Goal: Check status: Check status

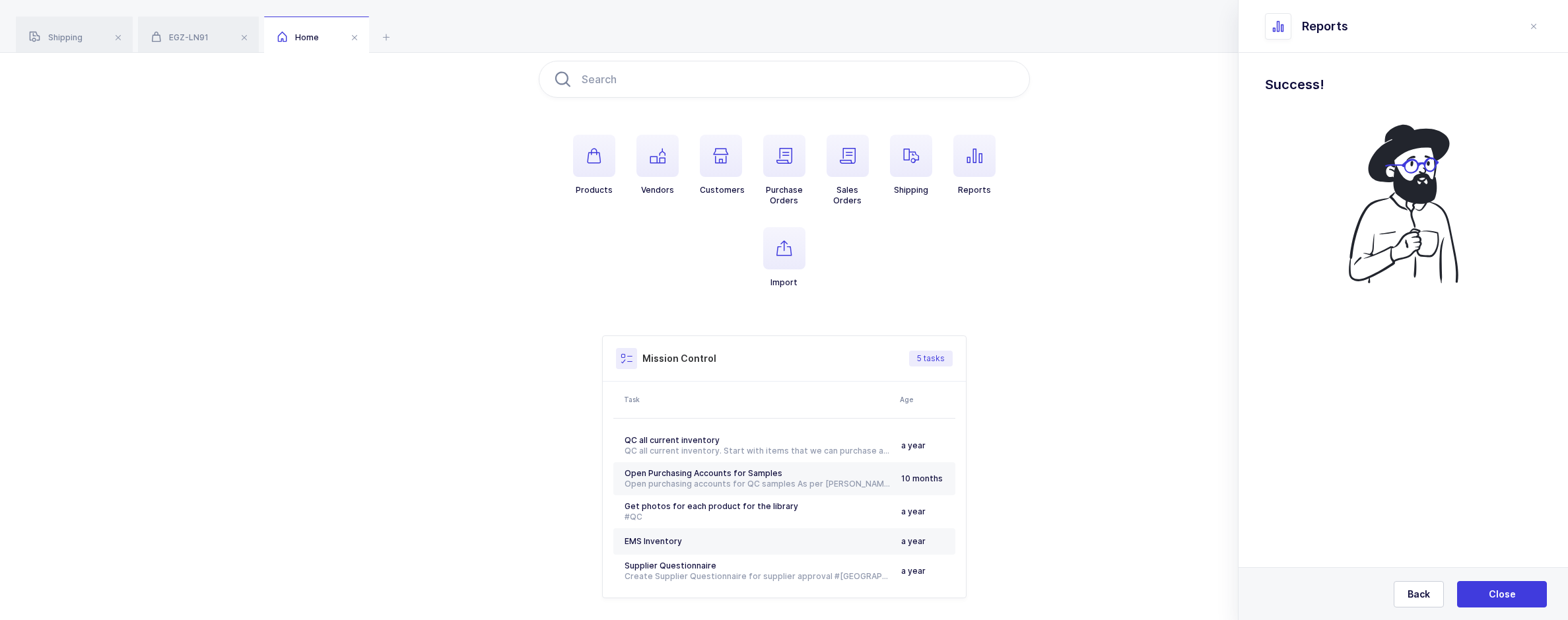
scroll to position [66, 0]
click at [1481, 590] on button "Close" at bounding box center [1503, 594] width 90 height 26
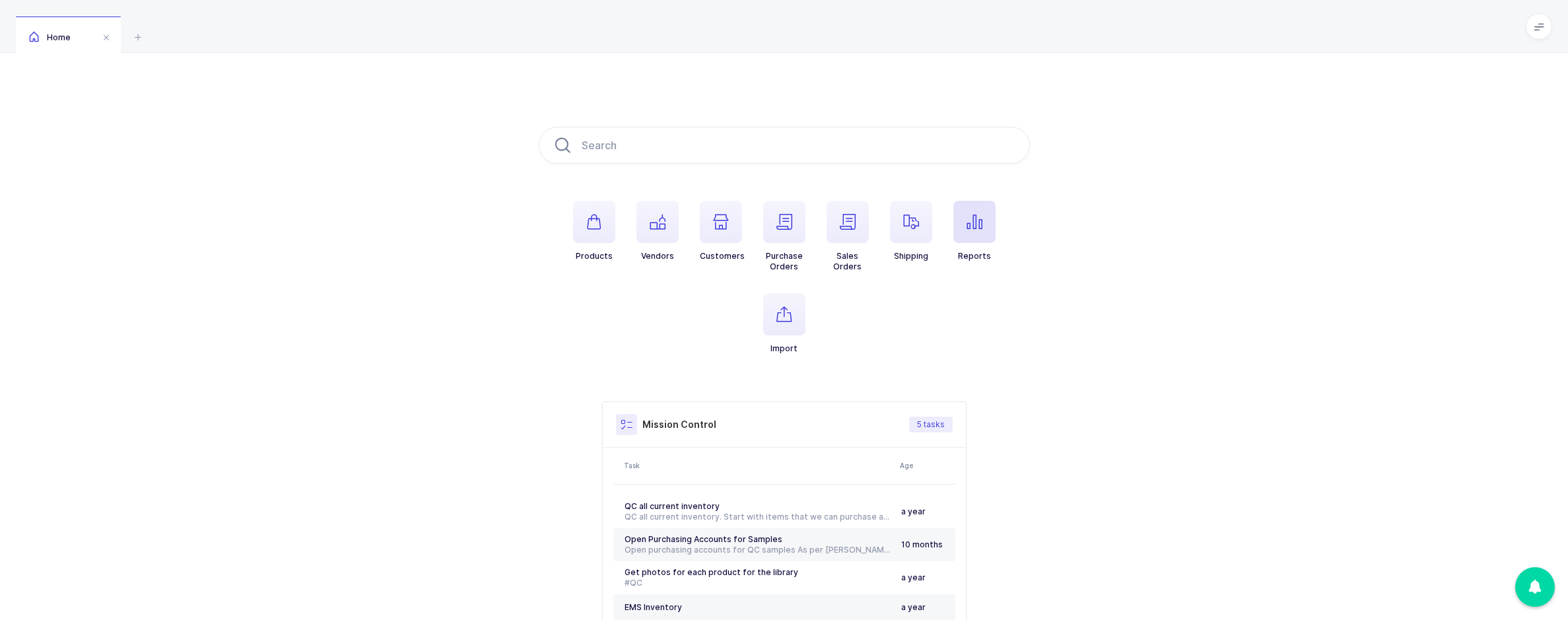
click at [966, 238] on span "button" at bounding box center [975, 222] width 42 height 42
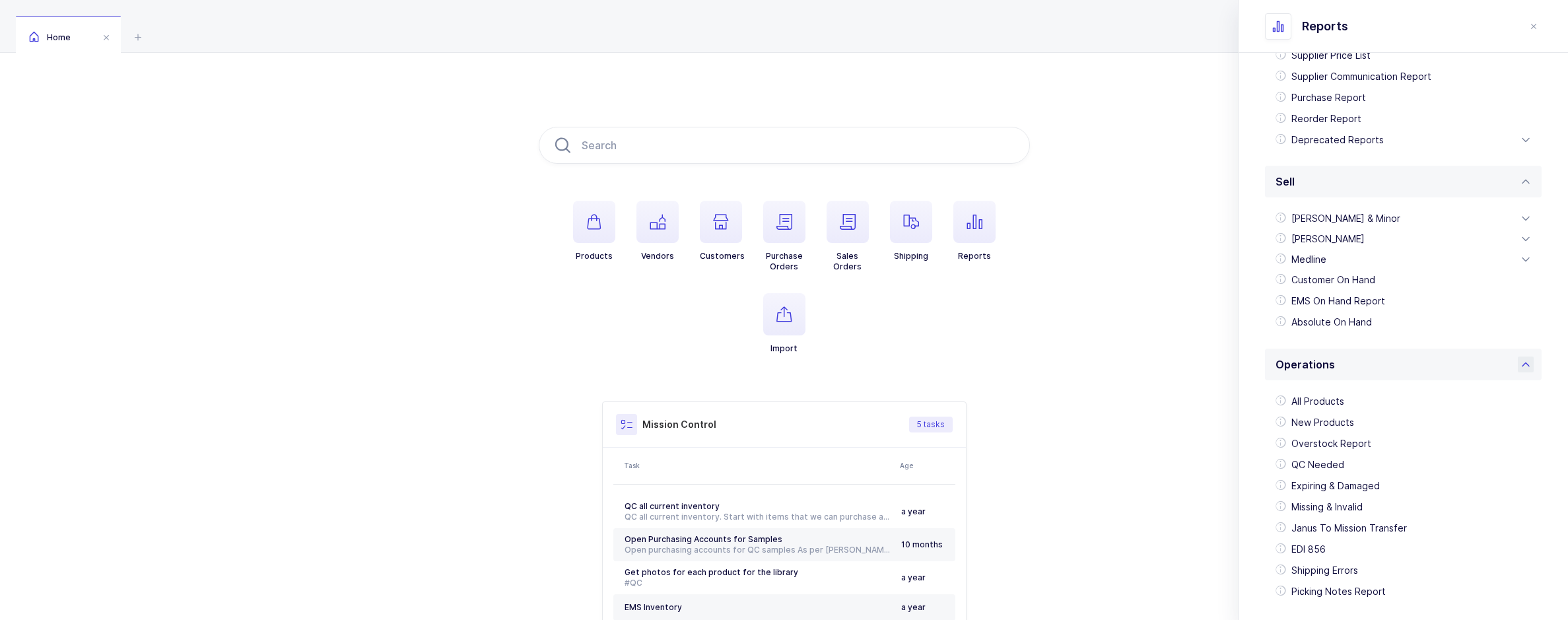
scroll to position [233, 0]
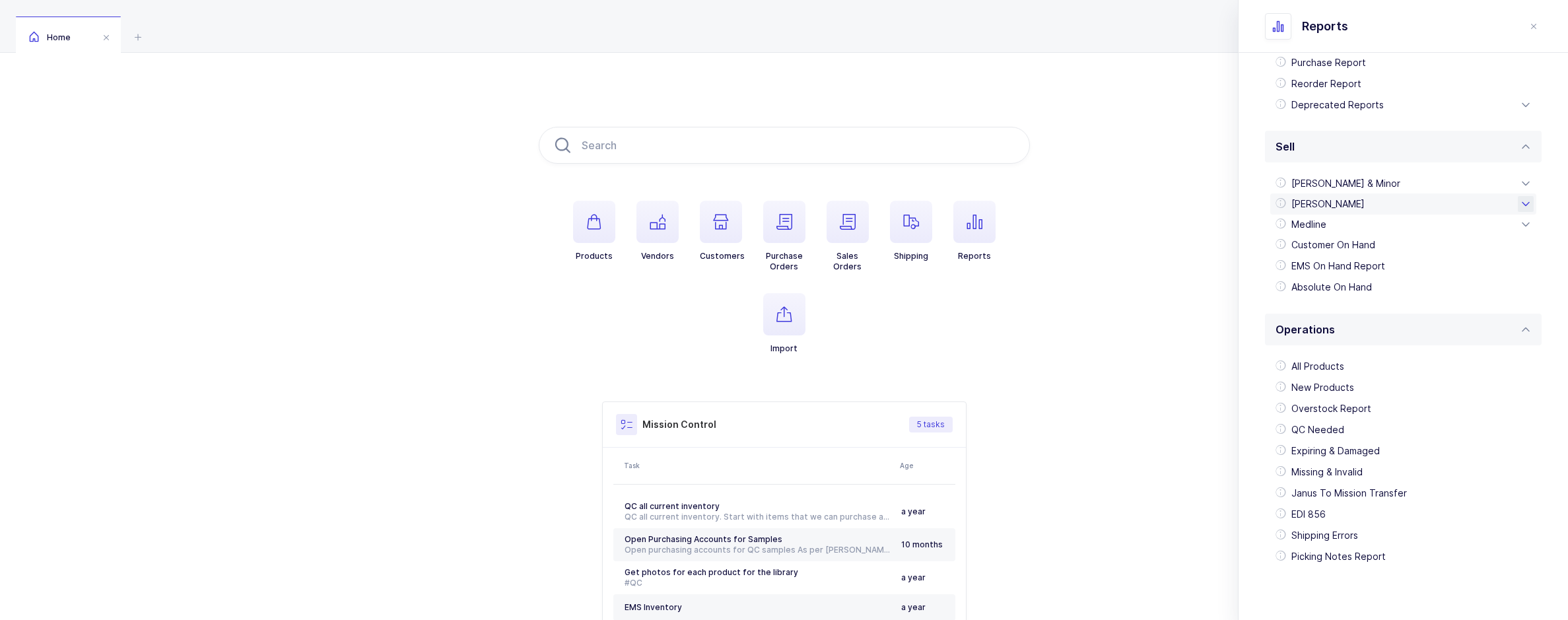
click at [1345, 206] on div "[PERSON_NAME]" at bounding box center [1403, 204] width 266 height 21
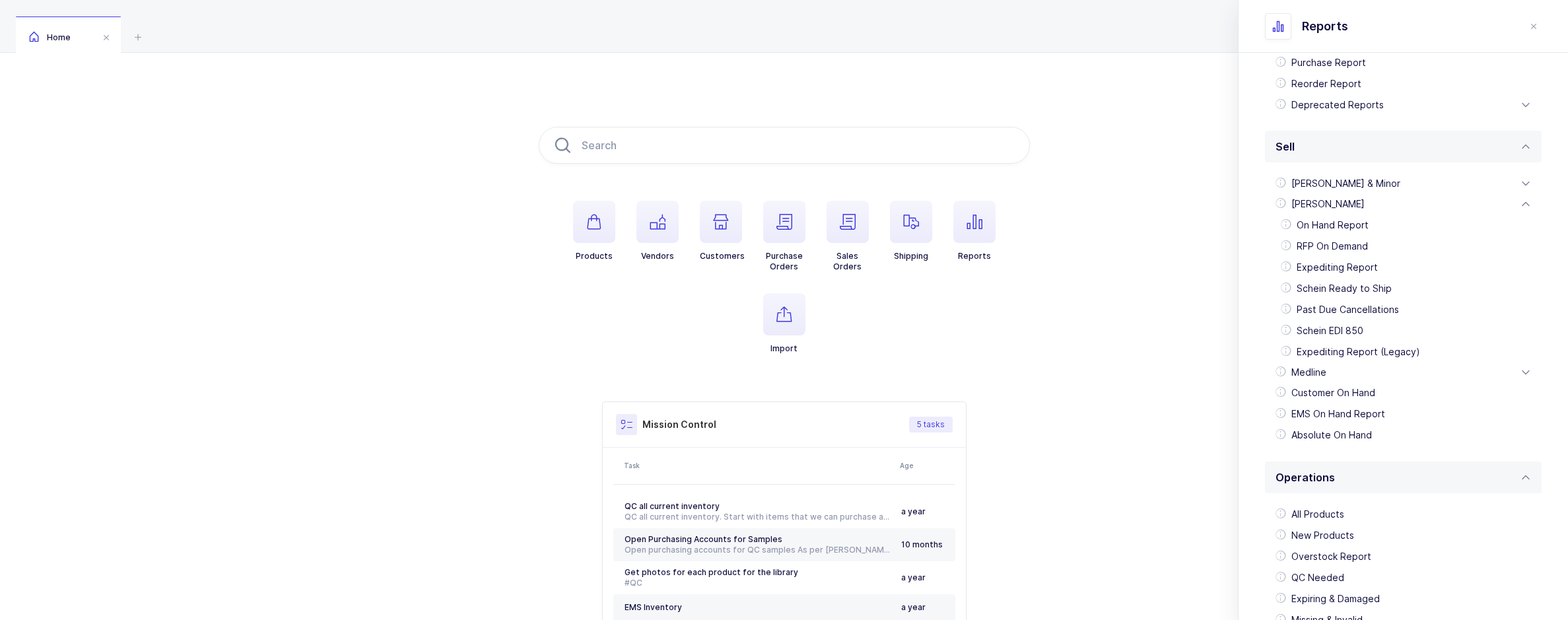
drag, startPoint x: 1356, startPoint y: 339, endPoint x: 1401, endPoint y: 339, distance: 45.0
click at [1356, 339] on div "Schein EDI 850" at bounding box center [1403, 330] width 255 height 21
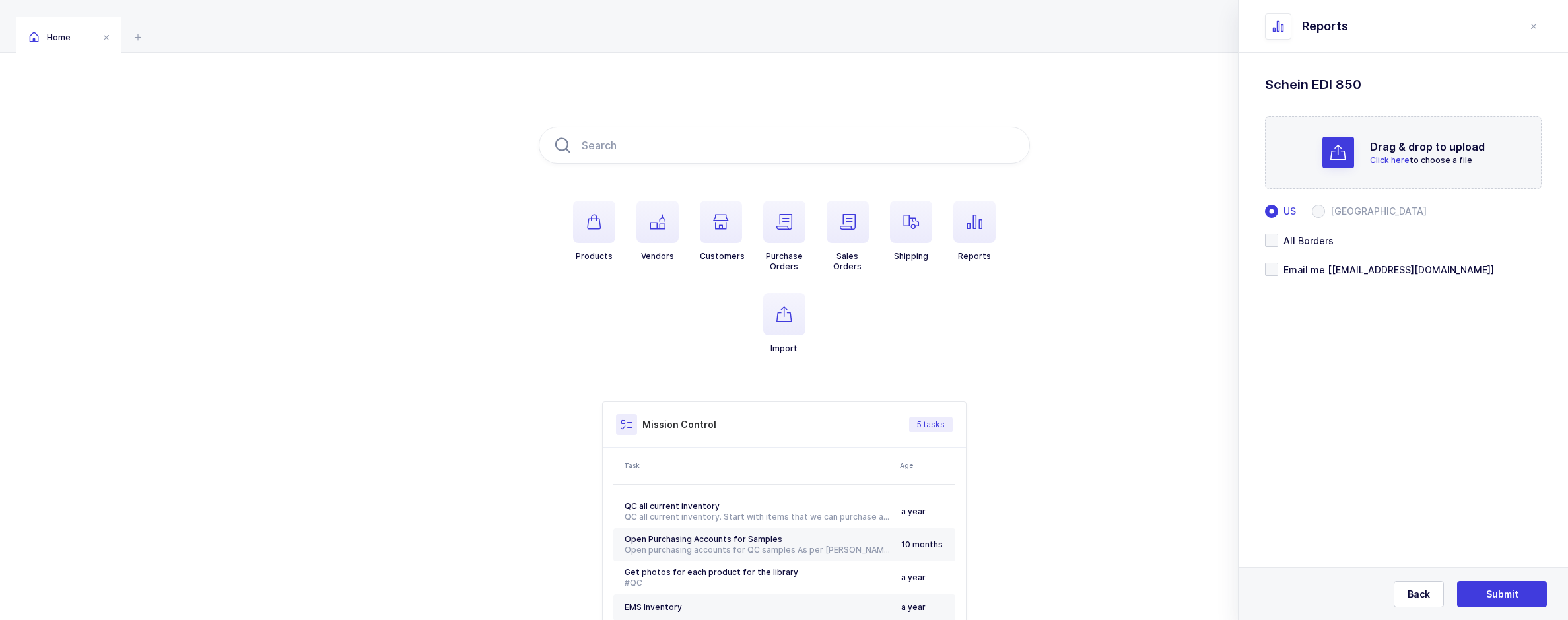
scroll to position [0, 0]
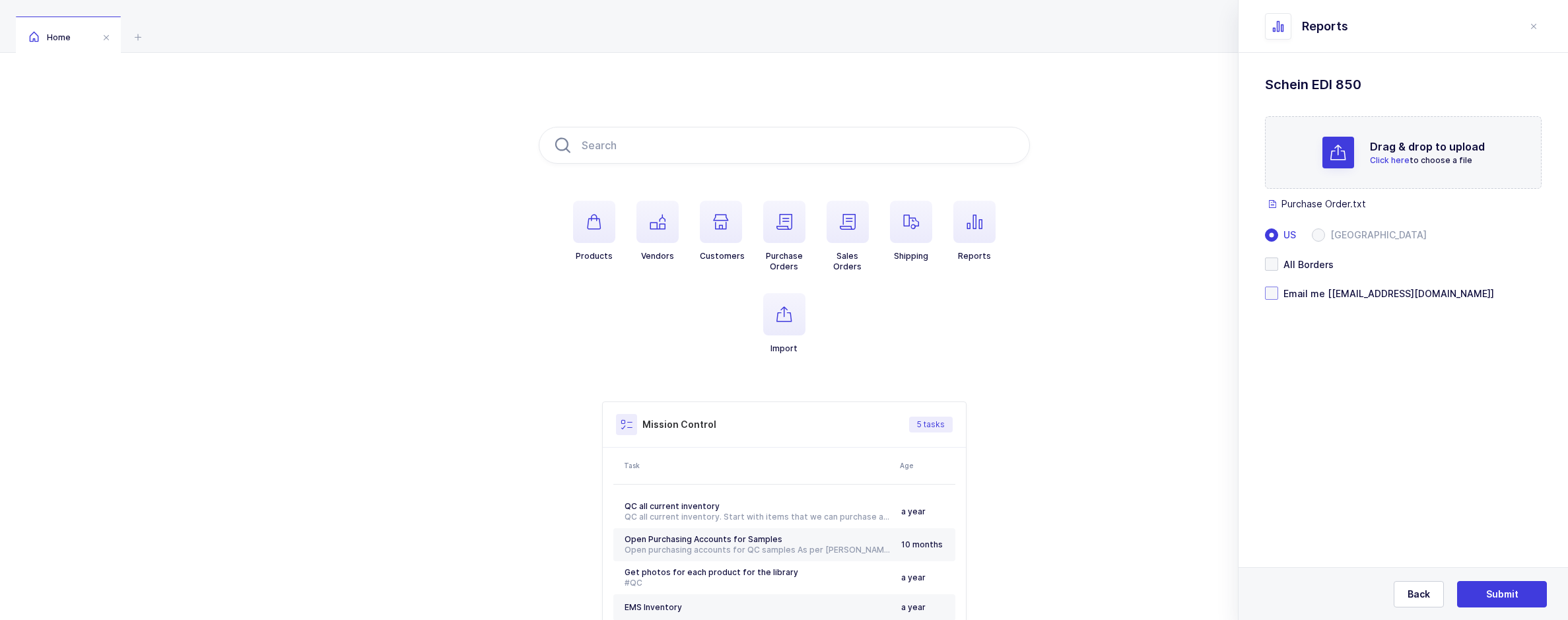
click at [1275, 292] on span at bounding box center [1272, 293] width 13 height 13
click at [1278, 286] on input "Email me [[EMAIL_ADDRESS][DOMAIN_NAME]]" at bounding box center [1278, 286] width 0 height 0
click at [1510, 592] on span "Submit" at bounding box center [1502, 594] width 32 height 13
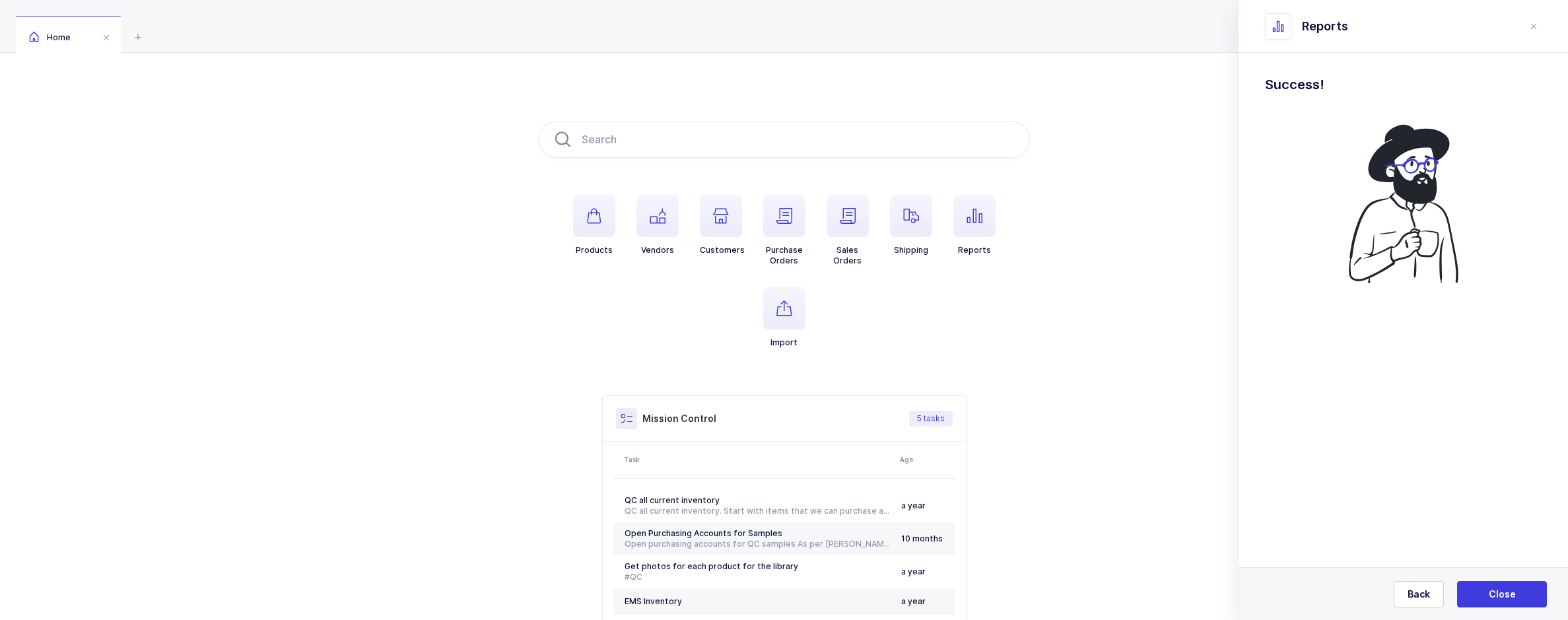
scroll to position [66, 0]
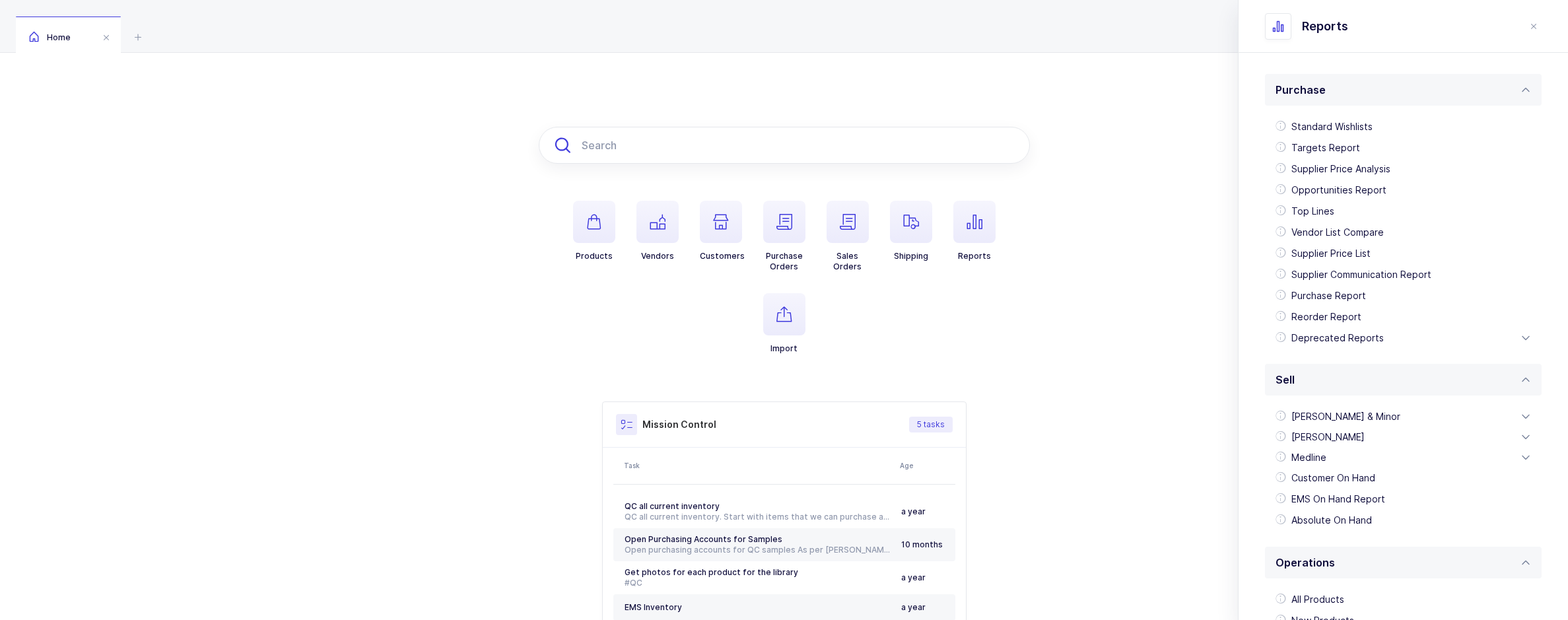
click at [676, 156] on input "text" at bounding box center [784, 145] width 491 height 37
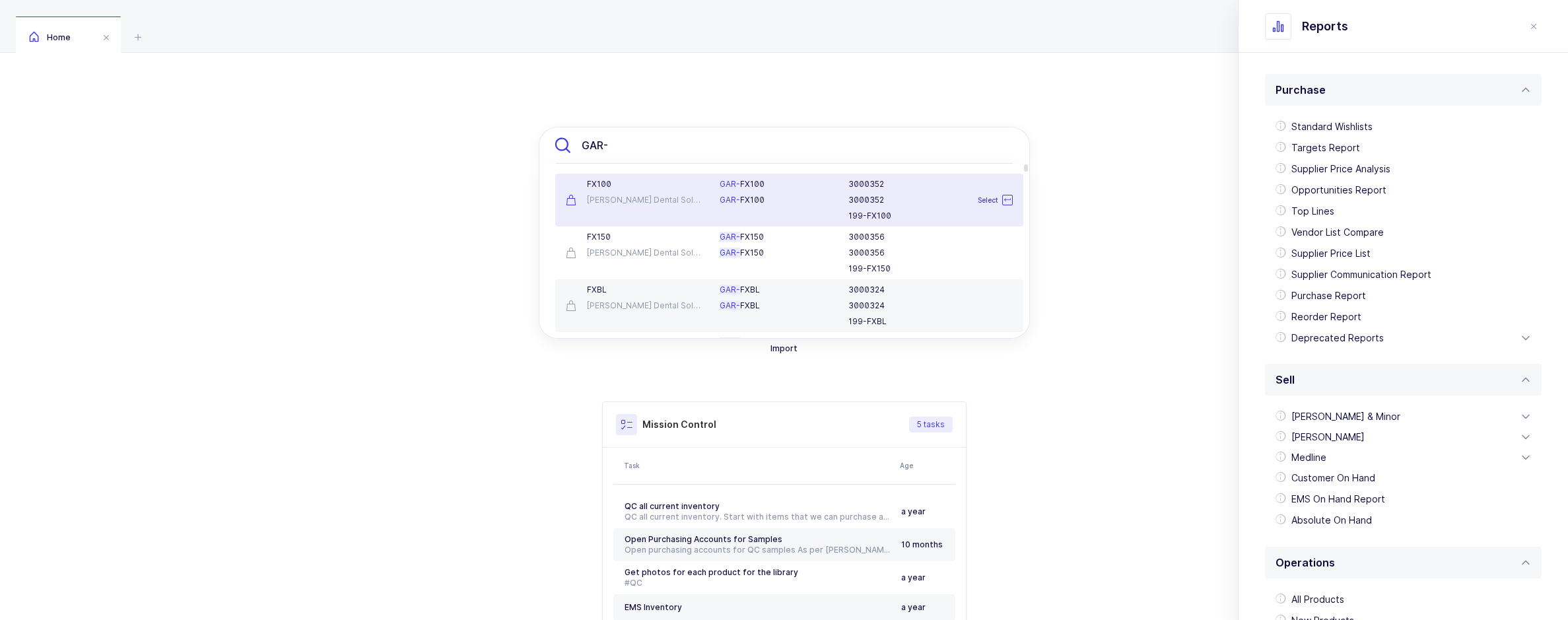
type input "GAR-"
click at [677, 187] on div "FX100" at bounding box center [636, 184] width 139 height 11
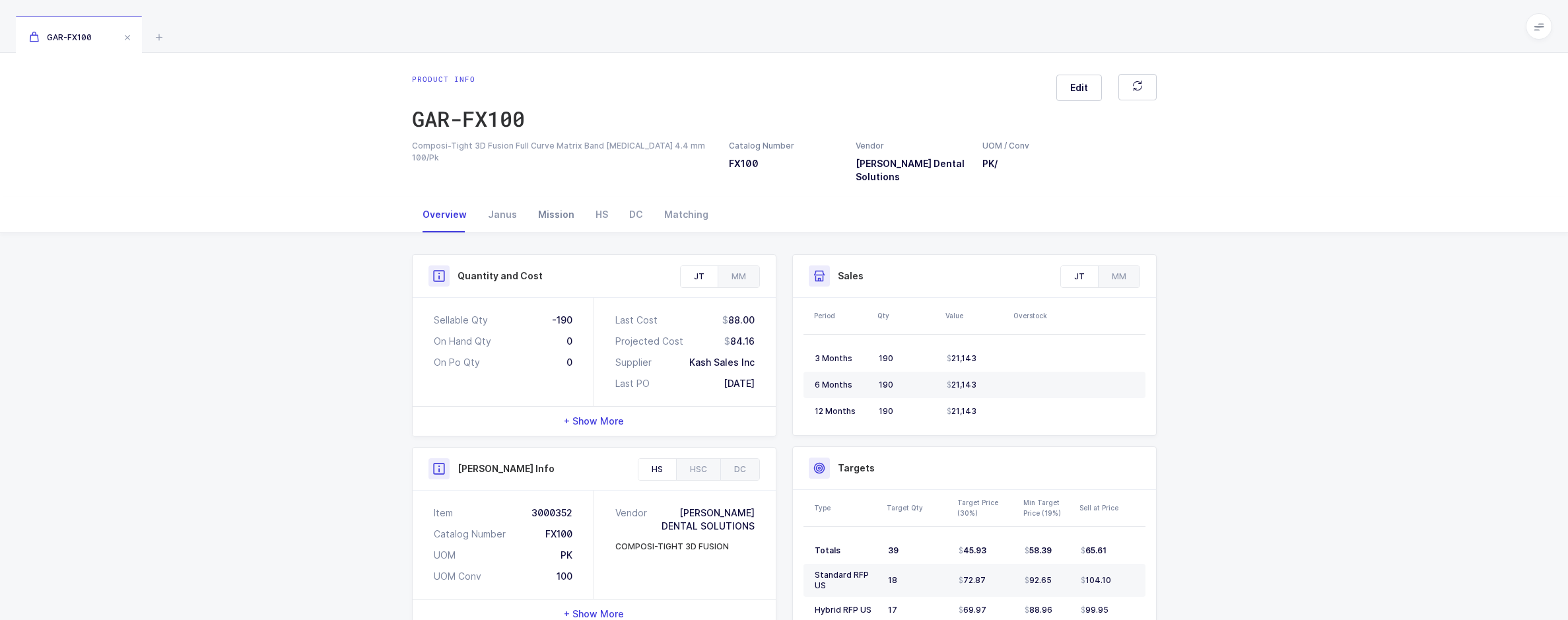
click at [548, 219] on div "Mission" at bounding box center [556, 215] width 58 height 36
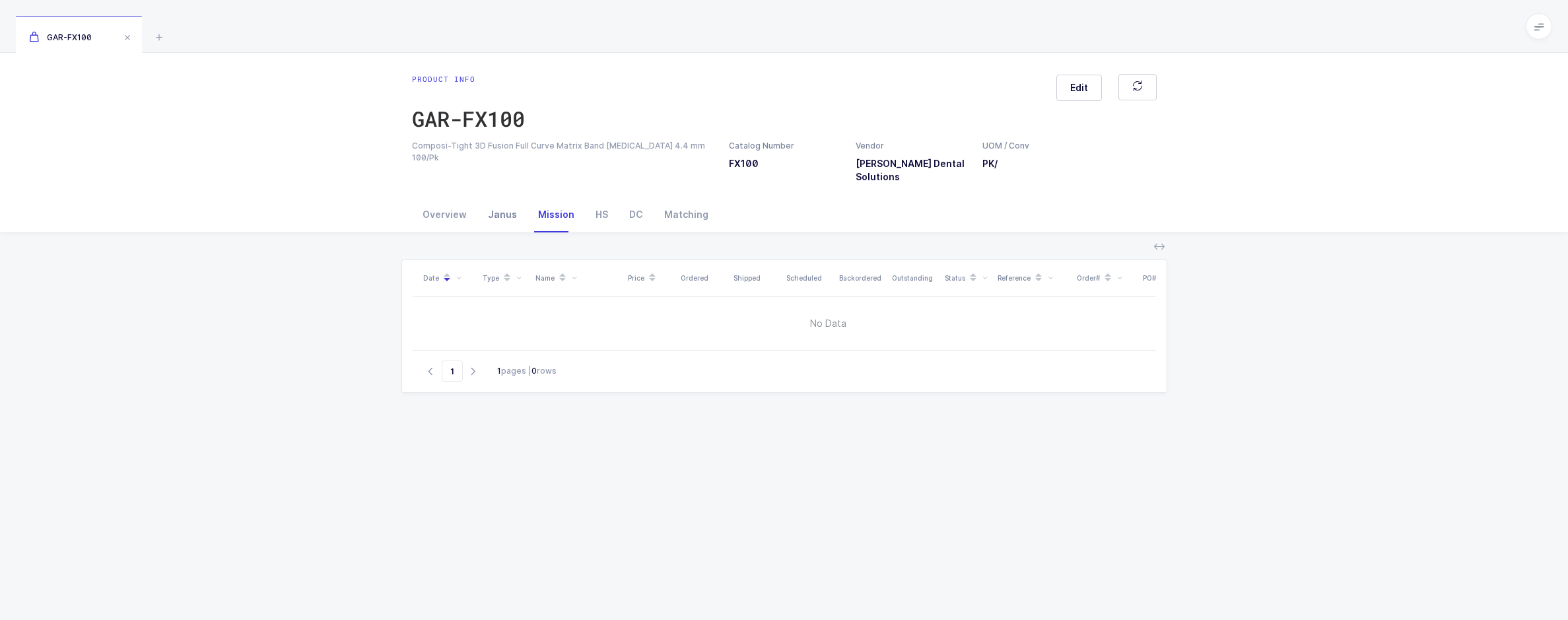
click at [508, 219] on div "Janus" at bounding box center [503, 215] width 50 height 36
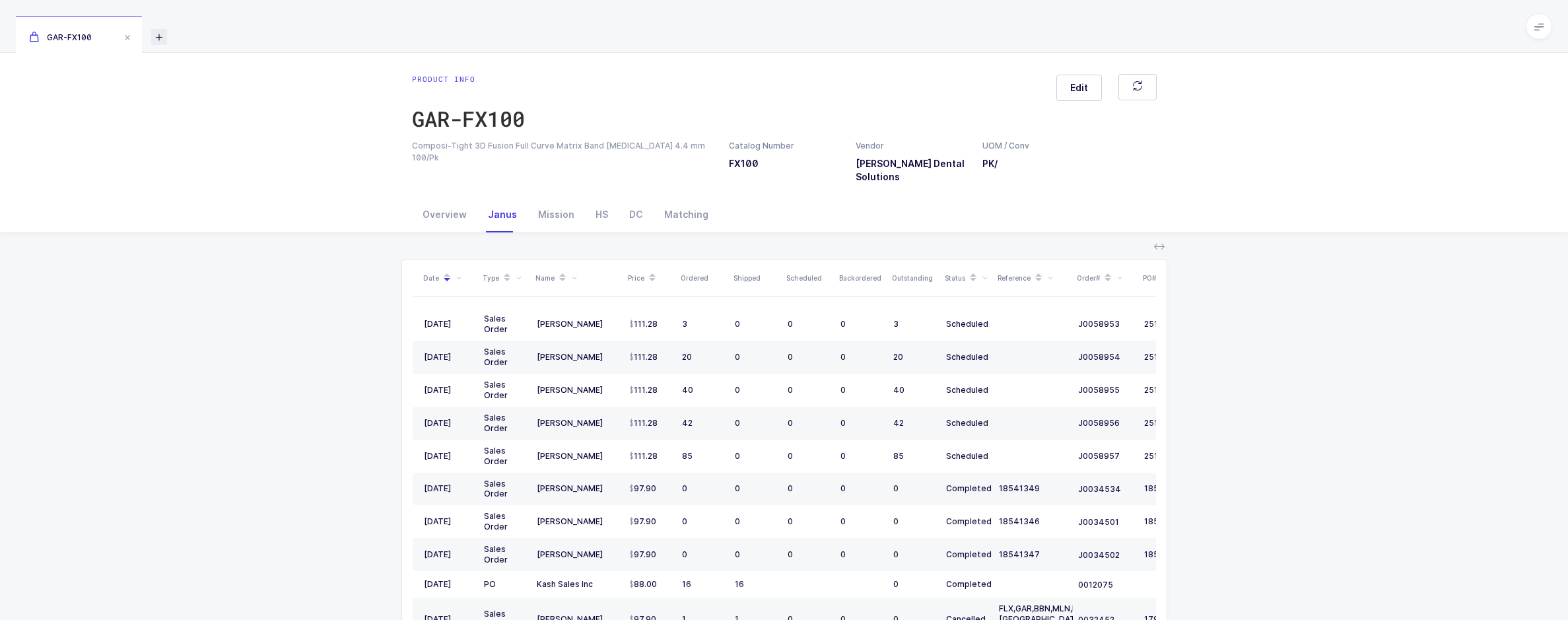
click at [151, 40] on div "GAR-FX100" at bounding box center [784, 26] width 1568 height 53
click at [159, 37] on icon at bounding box center [159, 37] width 16 height 16
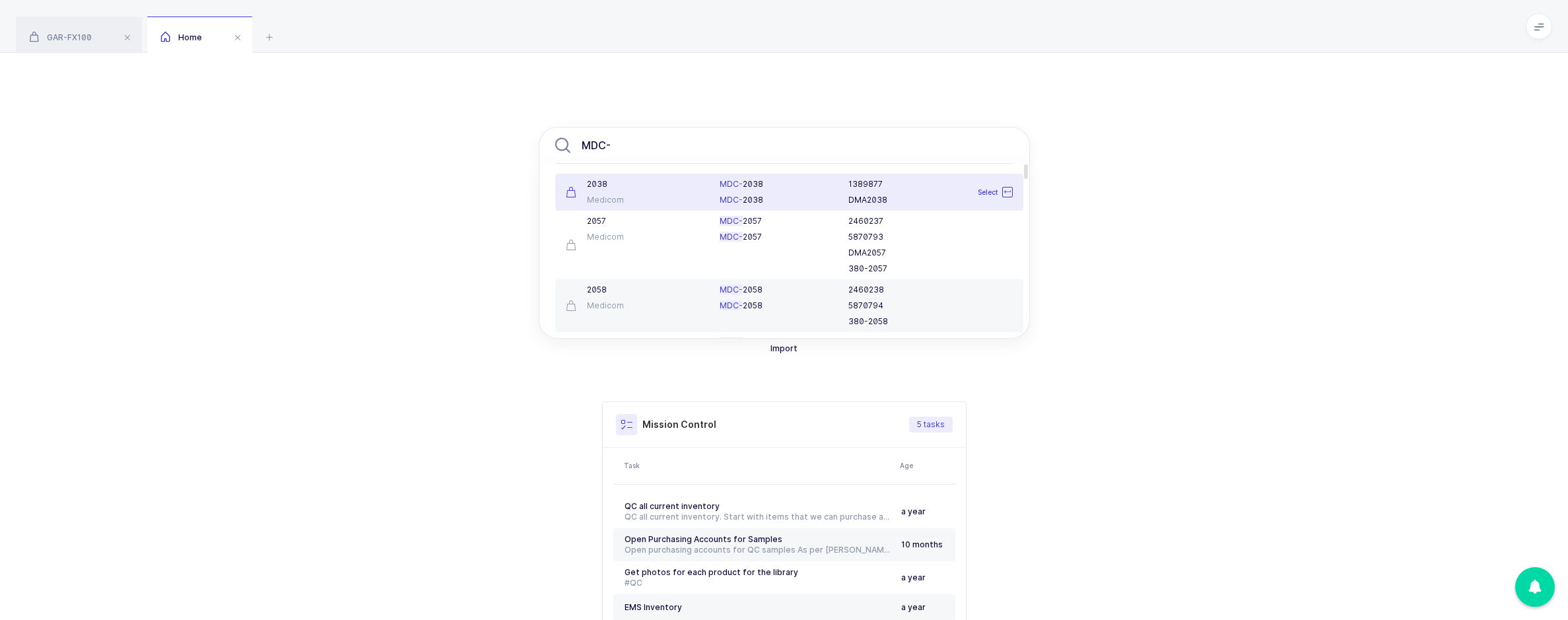
type input "MDC-"
click at [584, 184] on div "2038" at bounding box center [636, 184] width 139 height 11
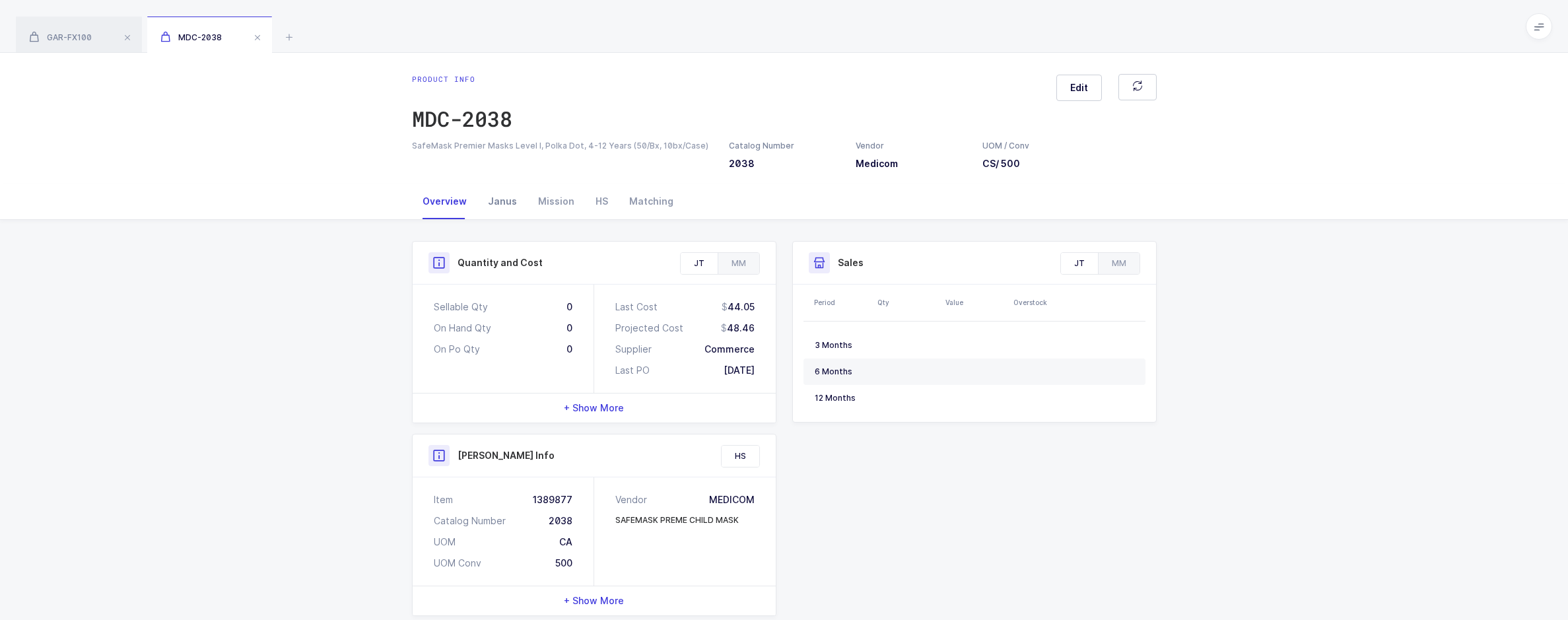
click at [511, 206] on div "Janus" at bounding box center [503, 202] width 50 height 36
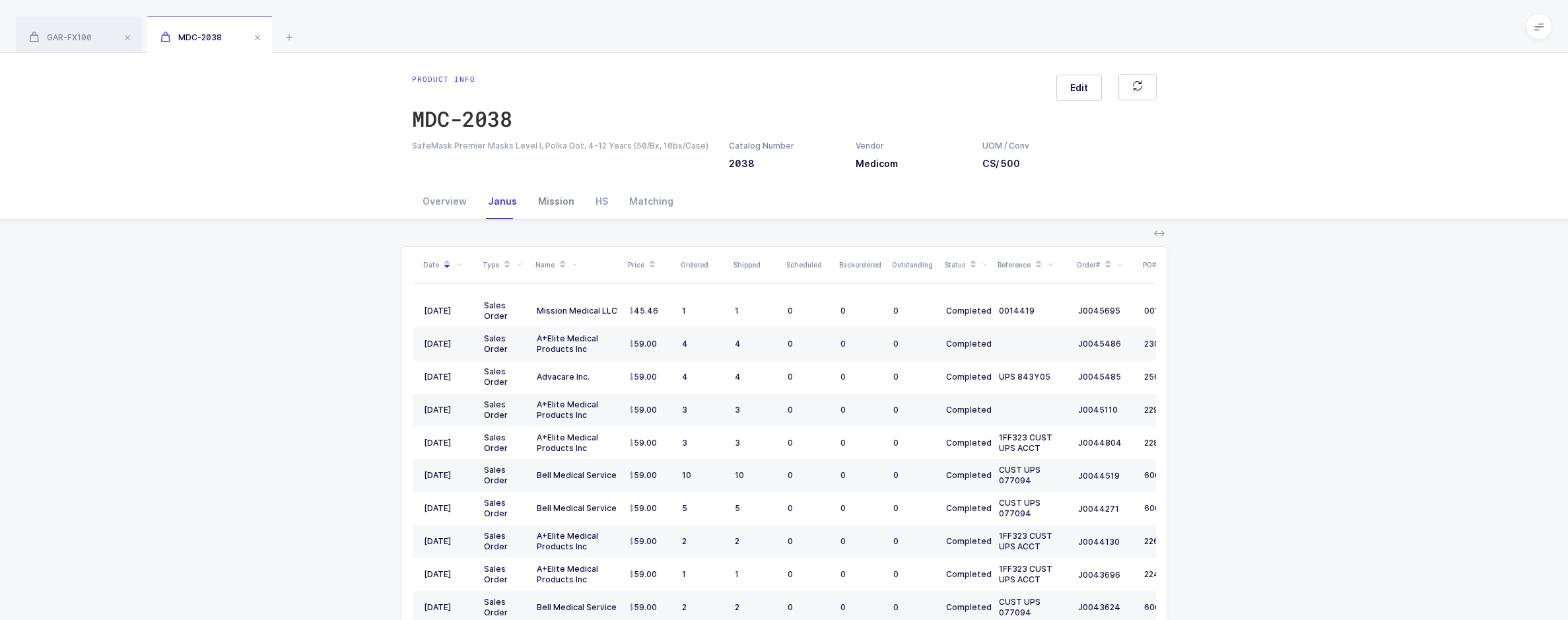
click at [559, 206] on div "Mission" at bounding box center [556, 202] width 58 height 36
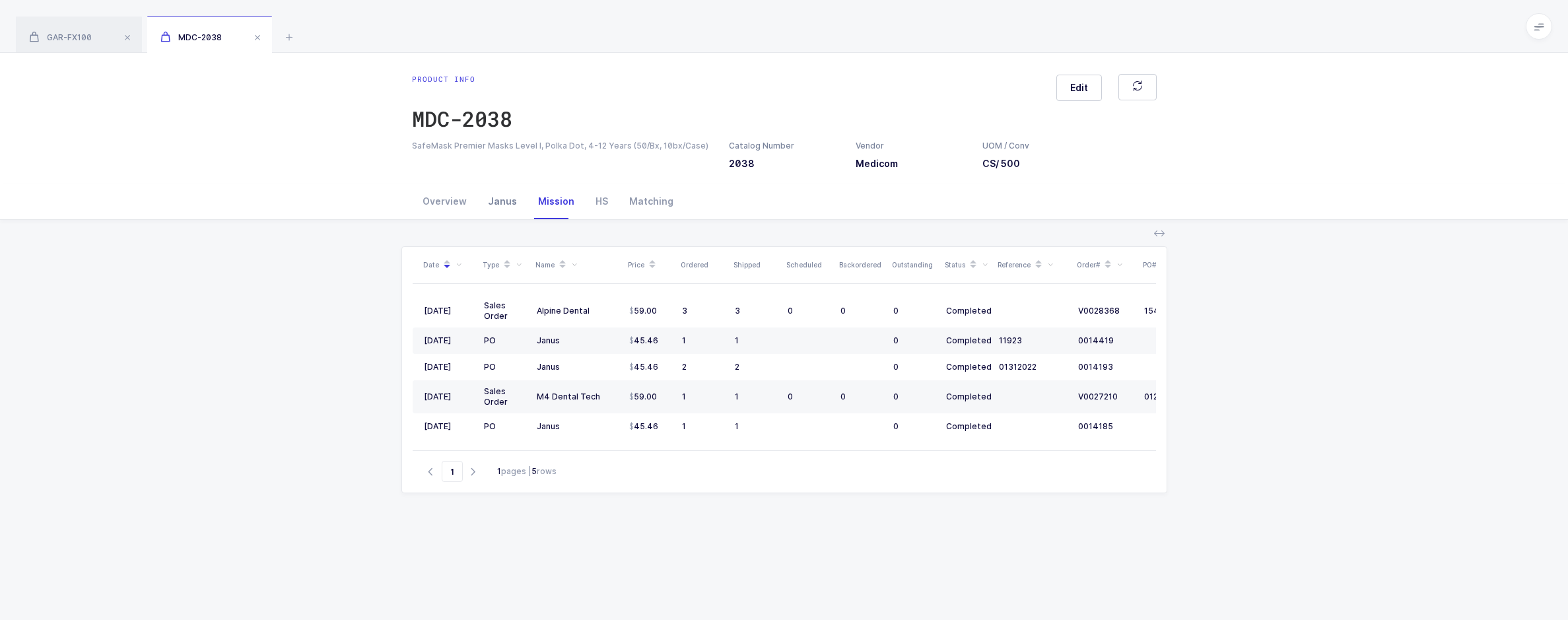
click at [513, 206] on div "Janus" at bounding box center [503, 202] width 50 height 36
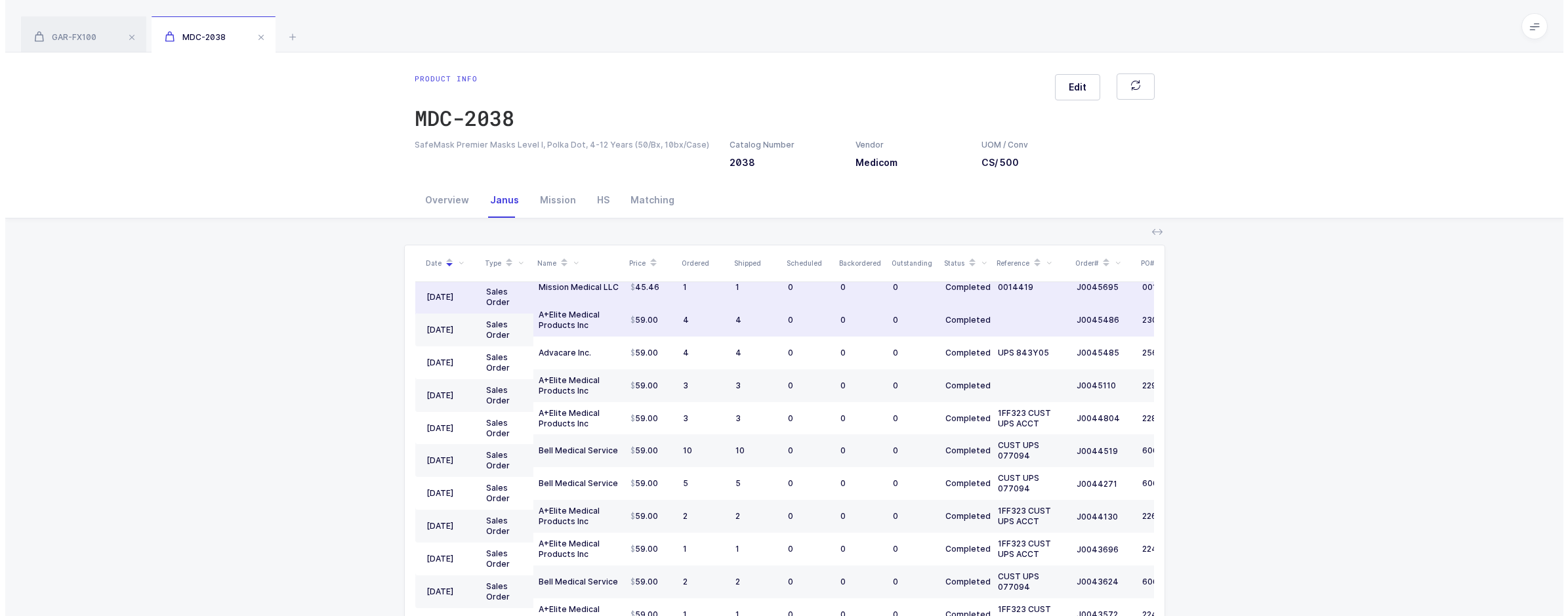
scroll to position [294, 0]
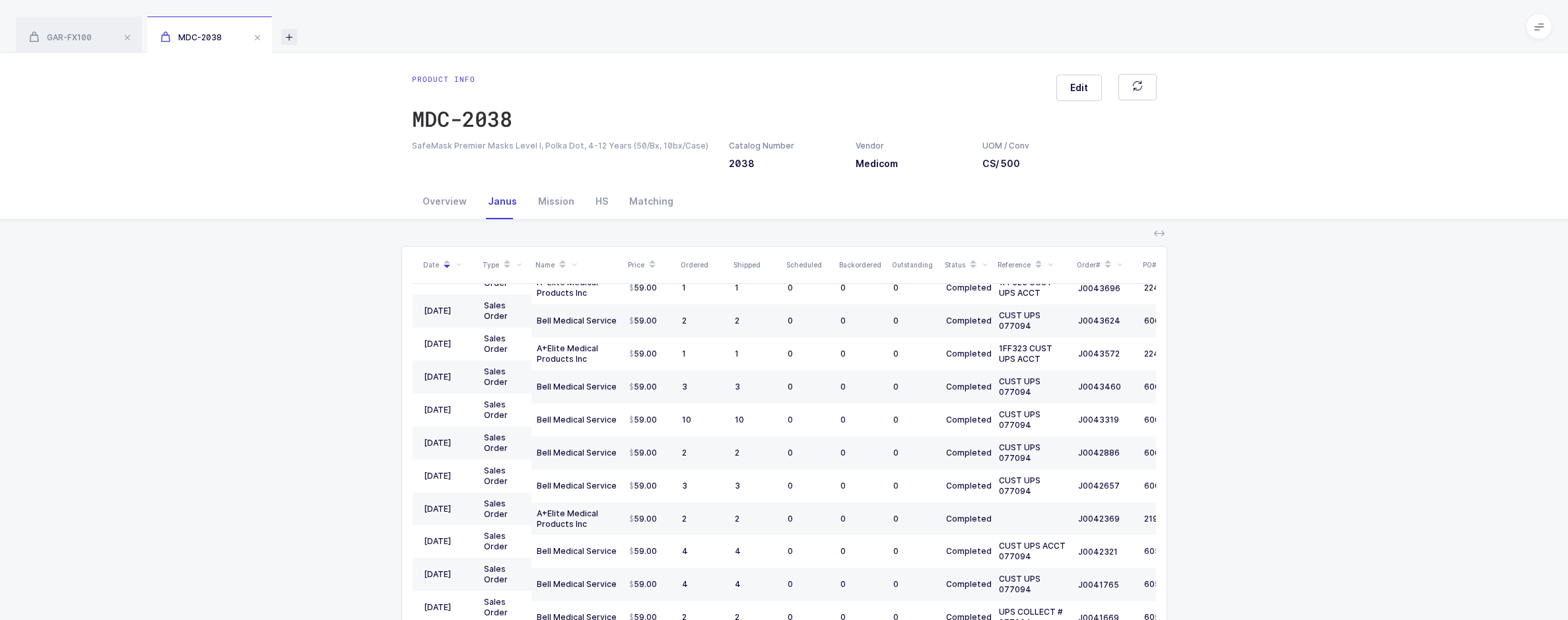
click at [294, 38] on icon at bounding box center [289, 37] width 16 height 16
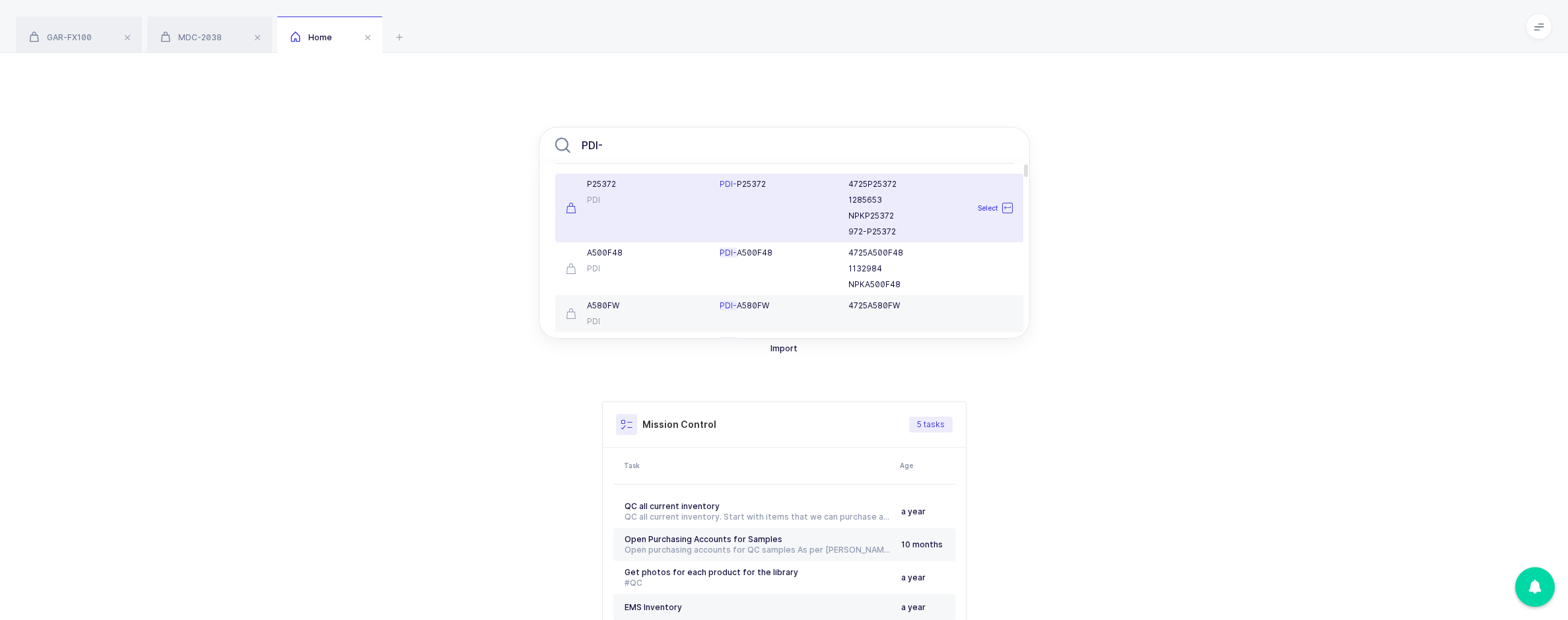
type input "PDI-"
click at [665, 210] on div "P25372 PDI" at bounding box center [636, 208] width 155 height 58
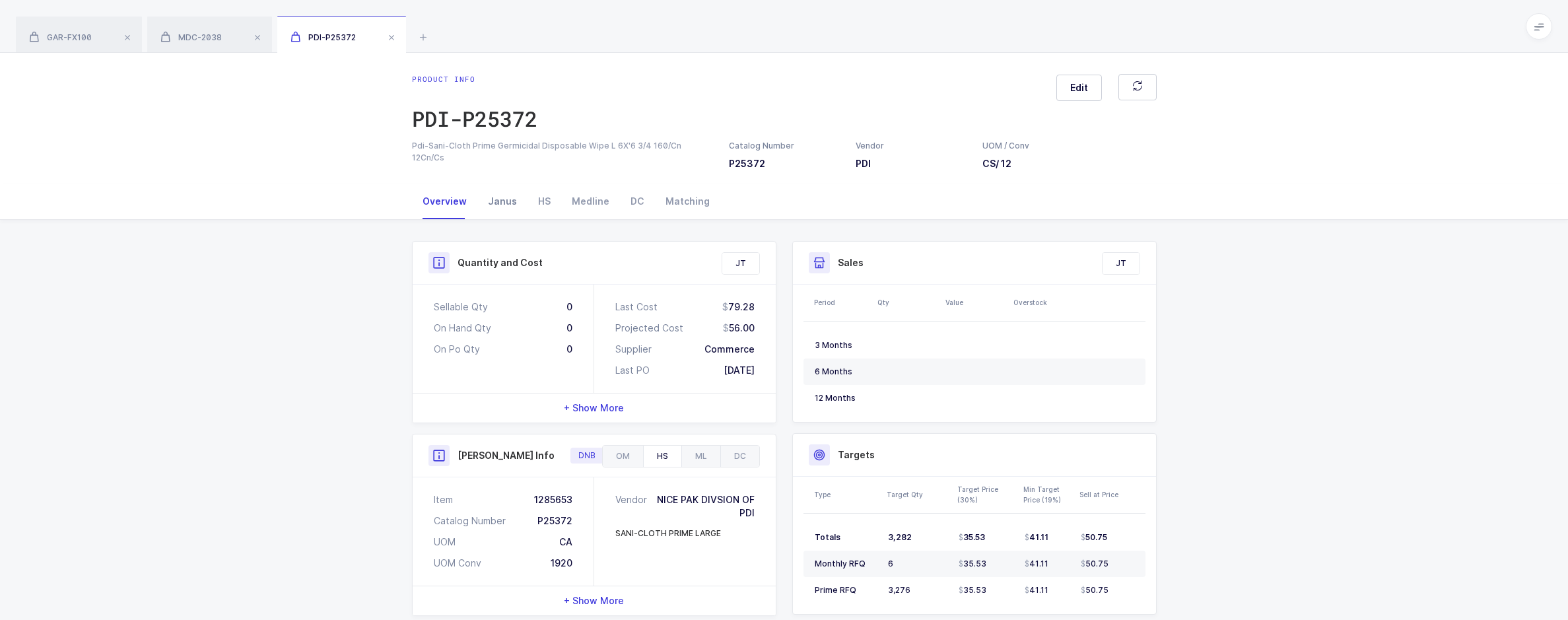
click at [495, 194] on div "Janus" at bounding box center [503, 202] width 50 height 36
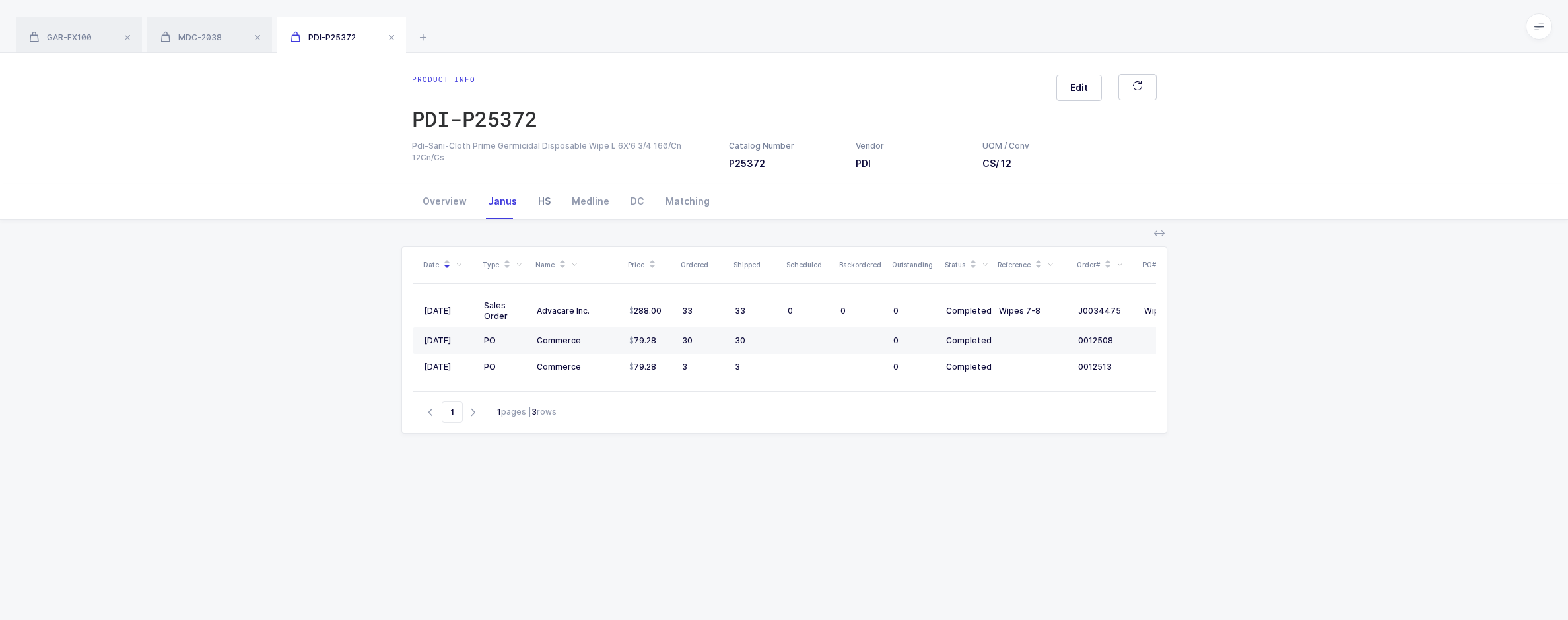
click at [534, 203] on div "HS" at bounding box center [544, 202] width 34 height 36
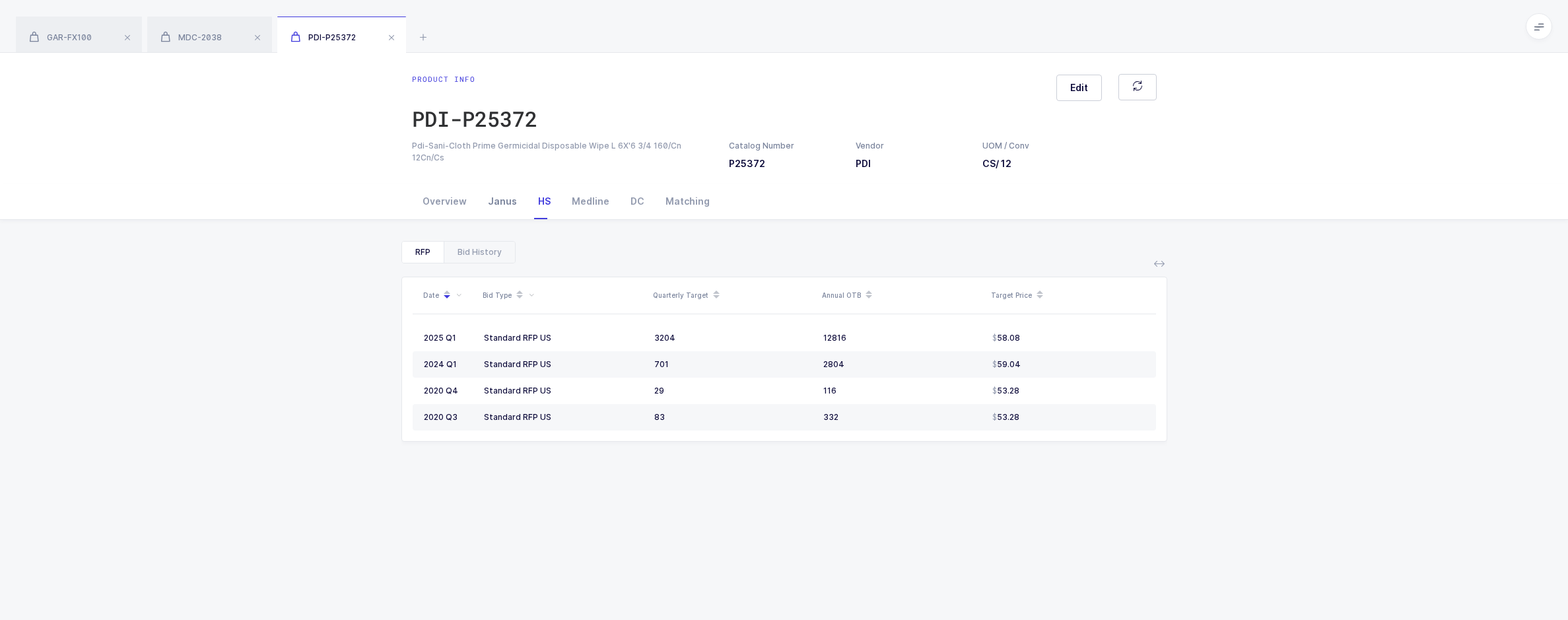
click at [501, 210] on div "Janus" at bounding box center [503, 202] width 50 height 36
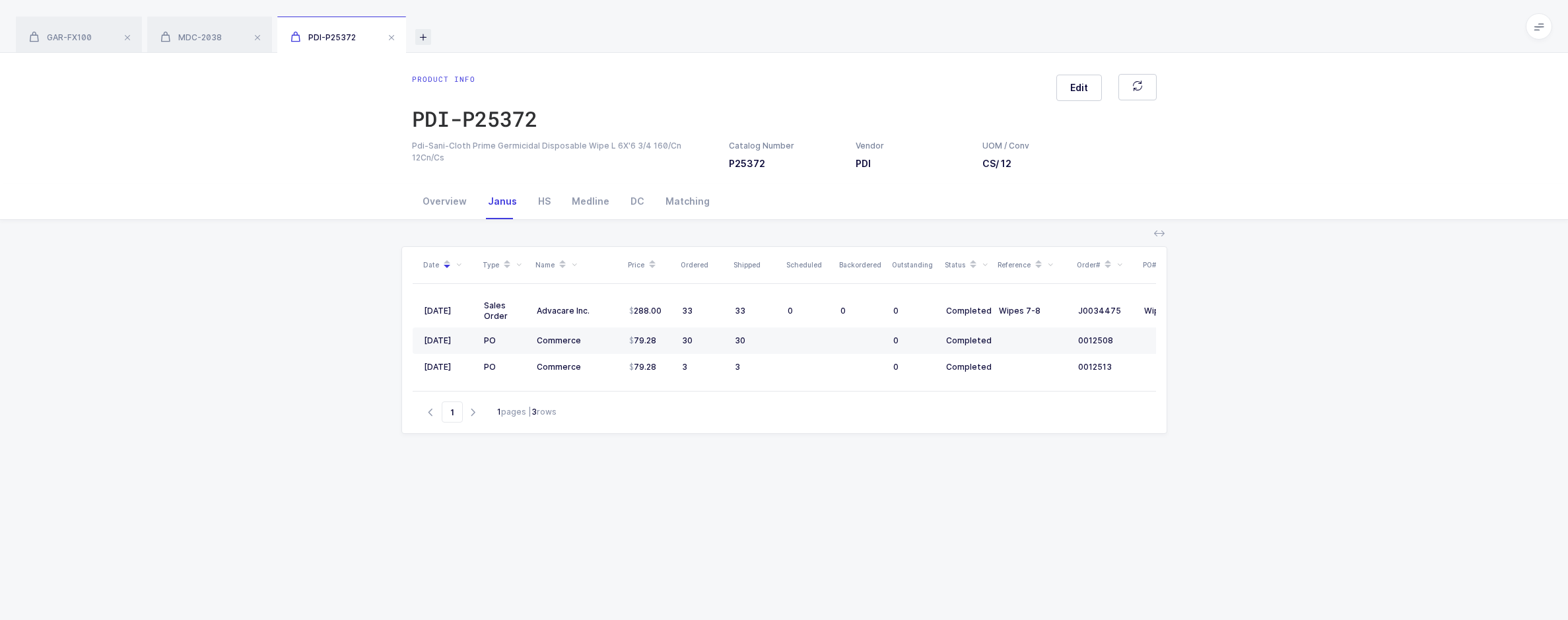
click at [431, 42] on icon at bounding box center [423, 37] width 16 height 16
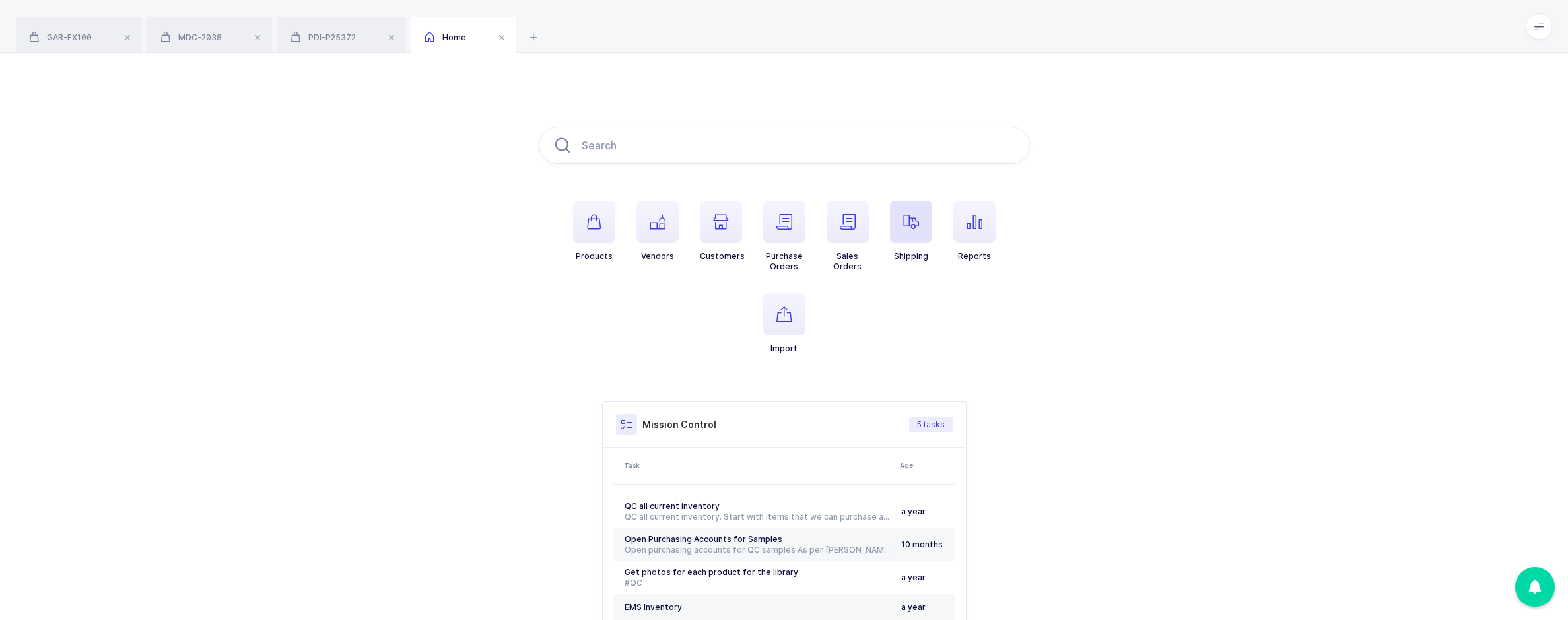
click at [895, 228] on span "button" at bounding box center [911, 222] width 42 height 42
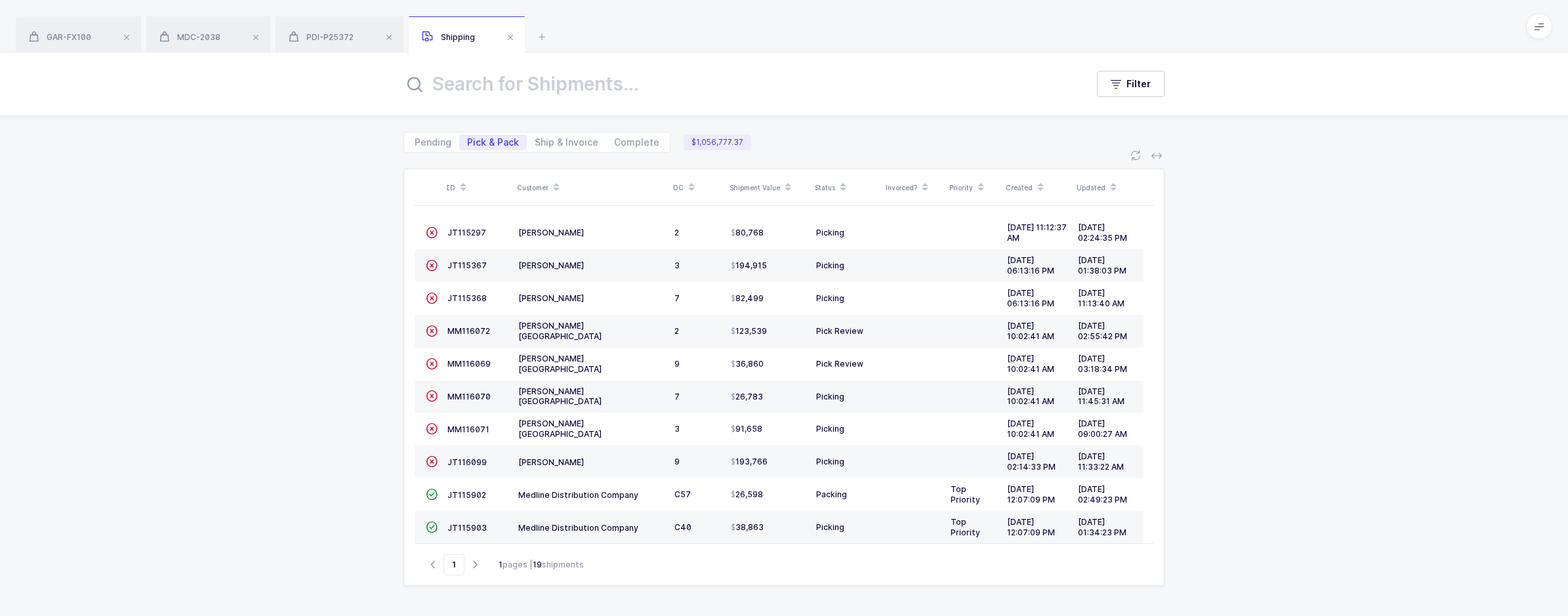
click at [527, 97] on input "text" at bounding box center [737, 84] width 667 height 32
click at [621, 146] on span "Complete" at bounding box center [637, 143] width 45 height 9
click at [615, 143] on input "Complete" at bounding box center [611, 139] width 9 height 9
radio input "true"
radio input "false"
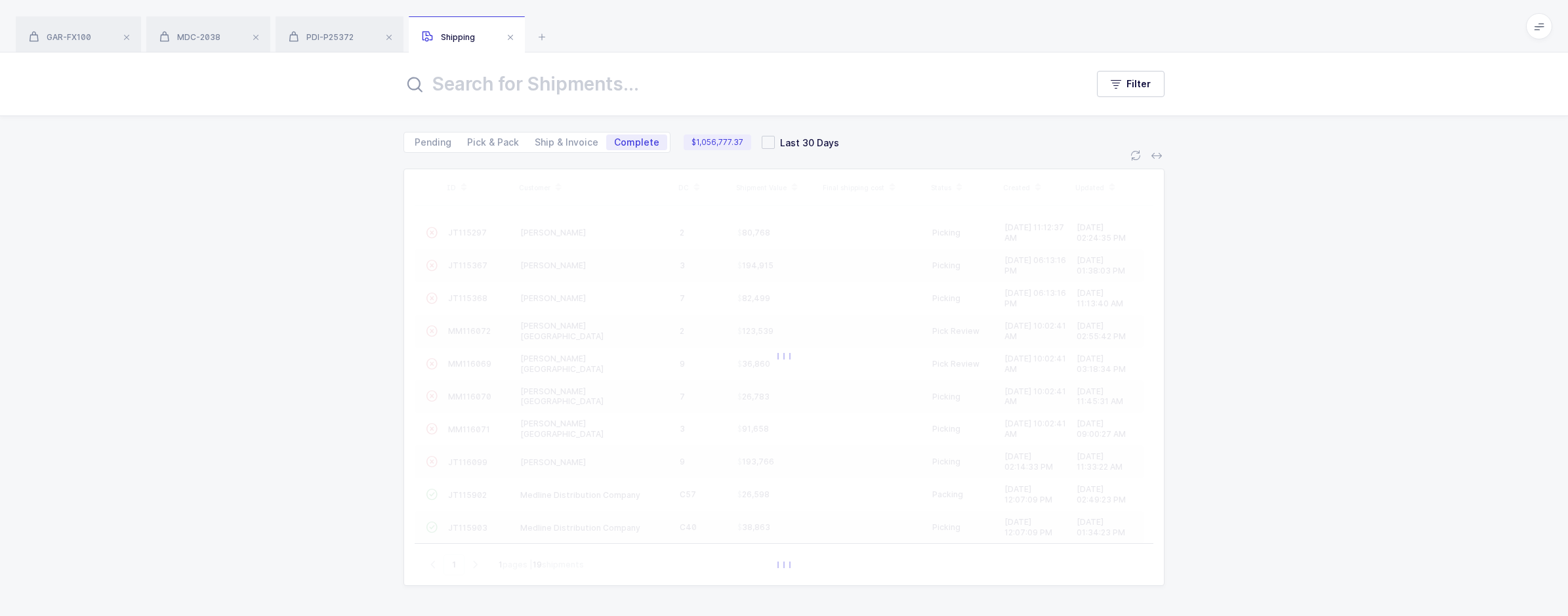
click at [555, 99] on input "text" at bounding box center [737, 84] width 667 height 32
type input "24516638"
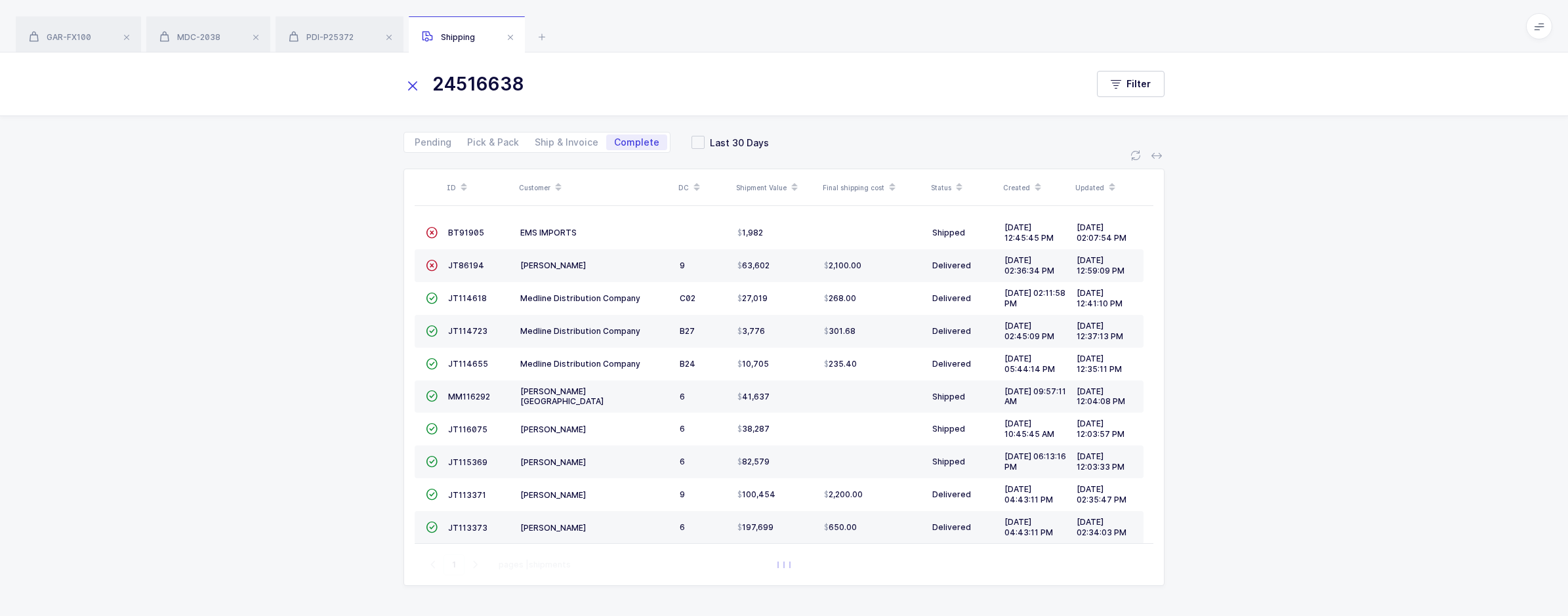
click at [1201, 242] on div "ID Customer DC Shipment Value Final shipping cost Status Created Updated  BT91…" at bounding box center [784, 384] width 1568 height 463
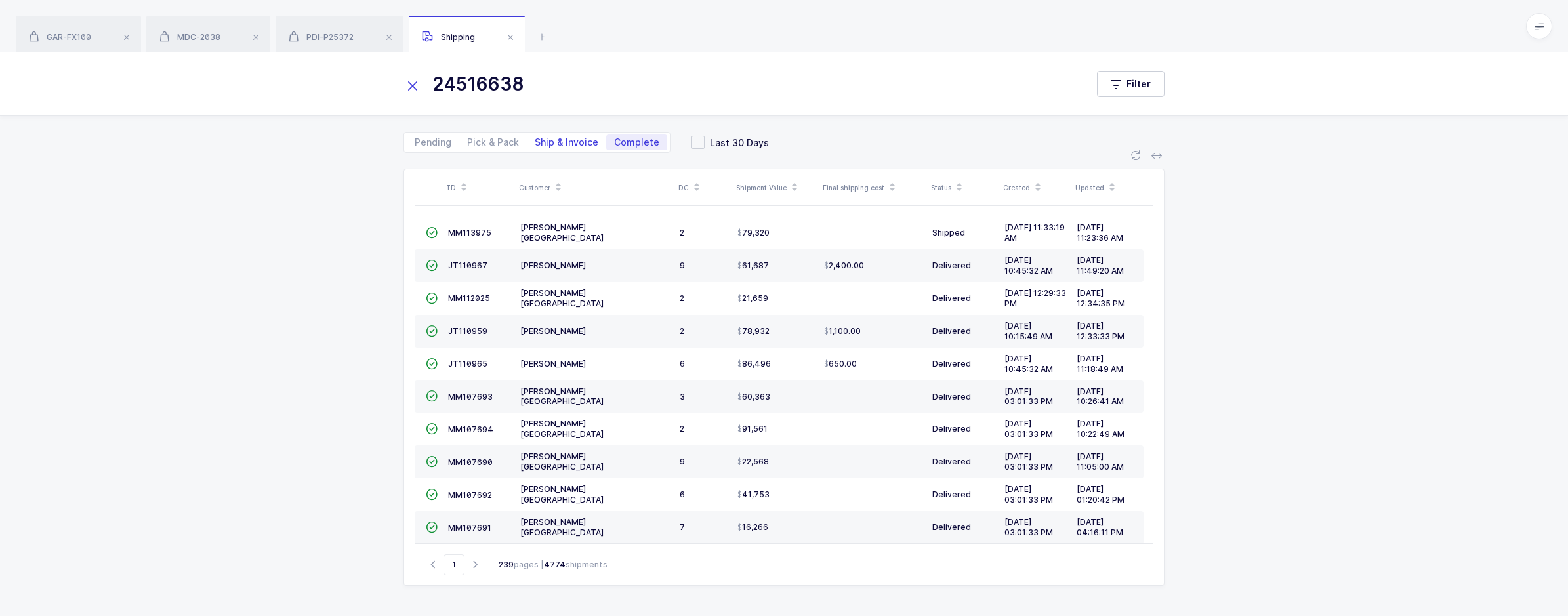
click at [549, 141] on span "Ship & Invoice" at bounding box center [566, 143] width 64 height 9
click at [536, 141] on input "Ship & Invoice" at bounding box center [531, 139] width 9 height 9
radio input "true"
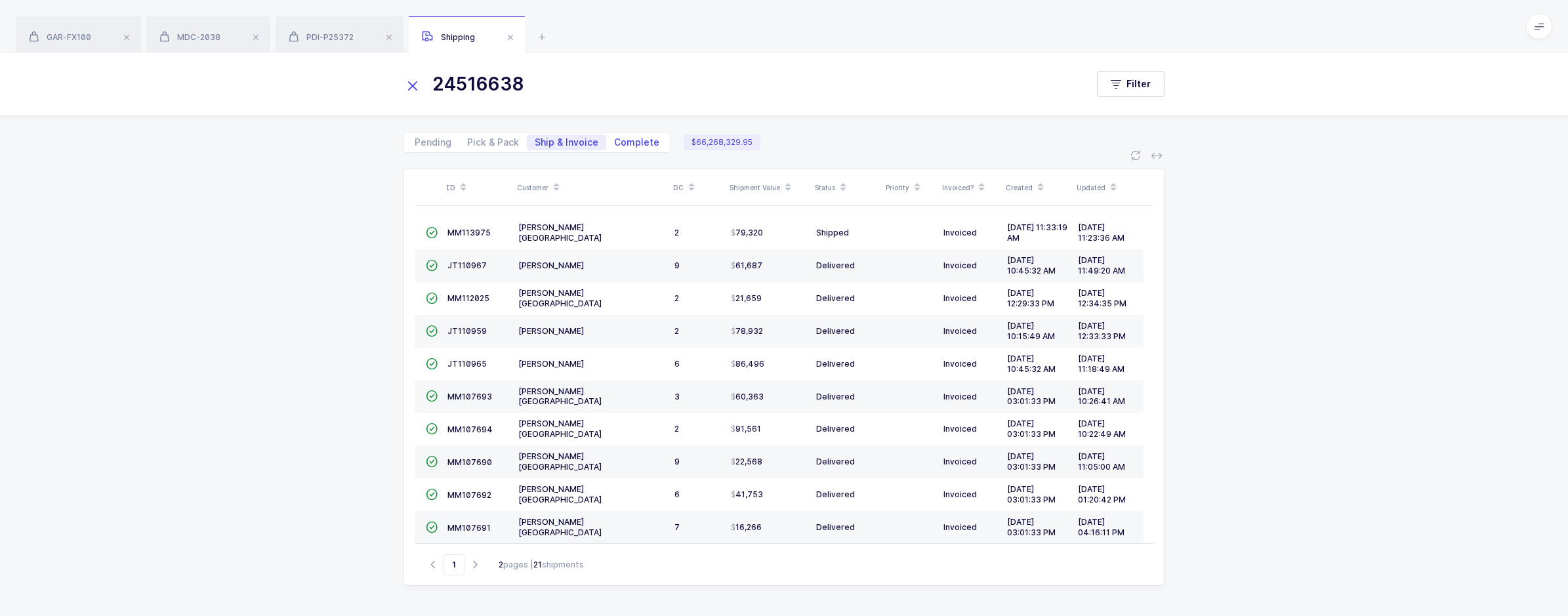
click at [616, 148] on span "Complete" at bounding box center [637, 143] width 61 height 16
click at [615, 143] on input "Complete" at bounding box center [611, 139] width 9 height 9
radio input "true"
radio input "false"
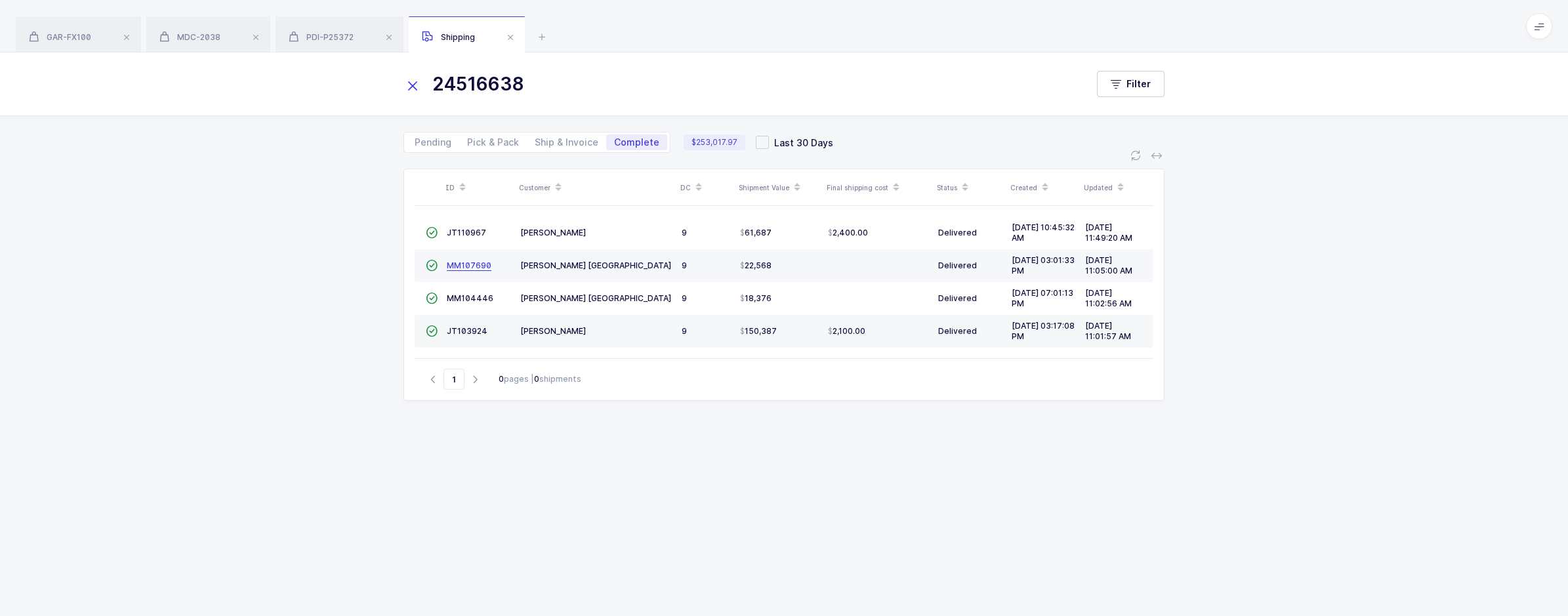
click at [472, 264] on span "MM107690" at bounding box center [469, 265] width 45 height 10
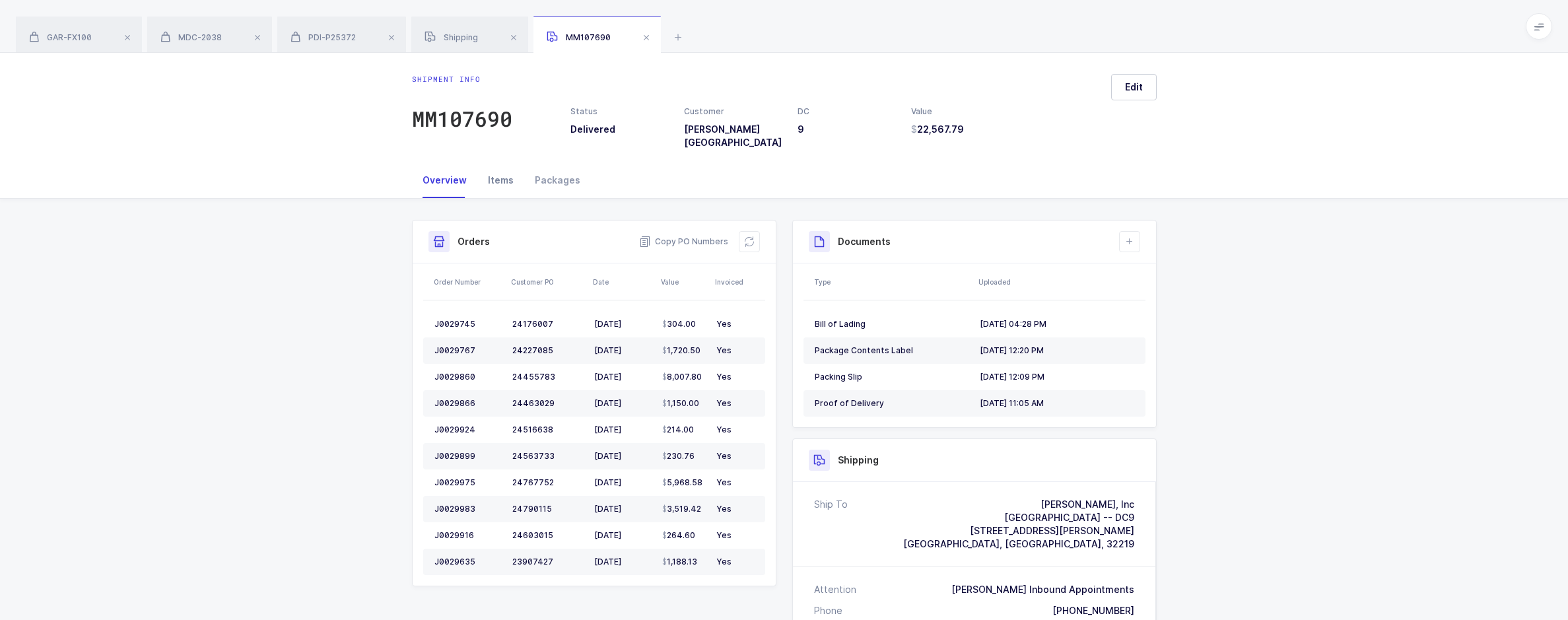
click at [500, 180] on div "Items" at bounding box center [501, 180] width 47 height 36
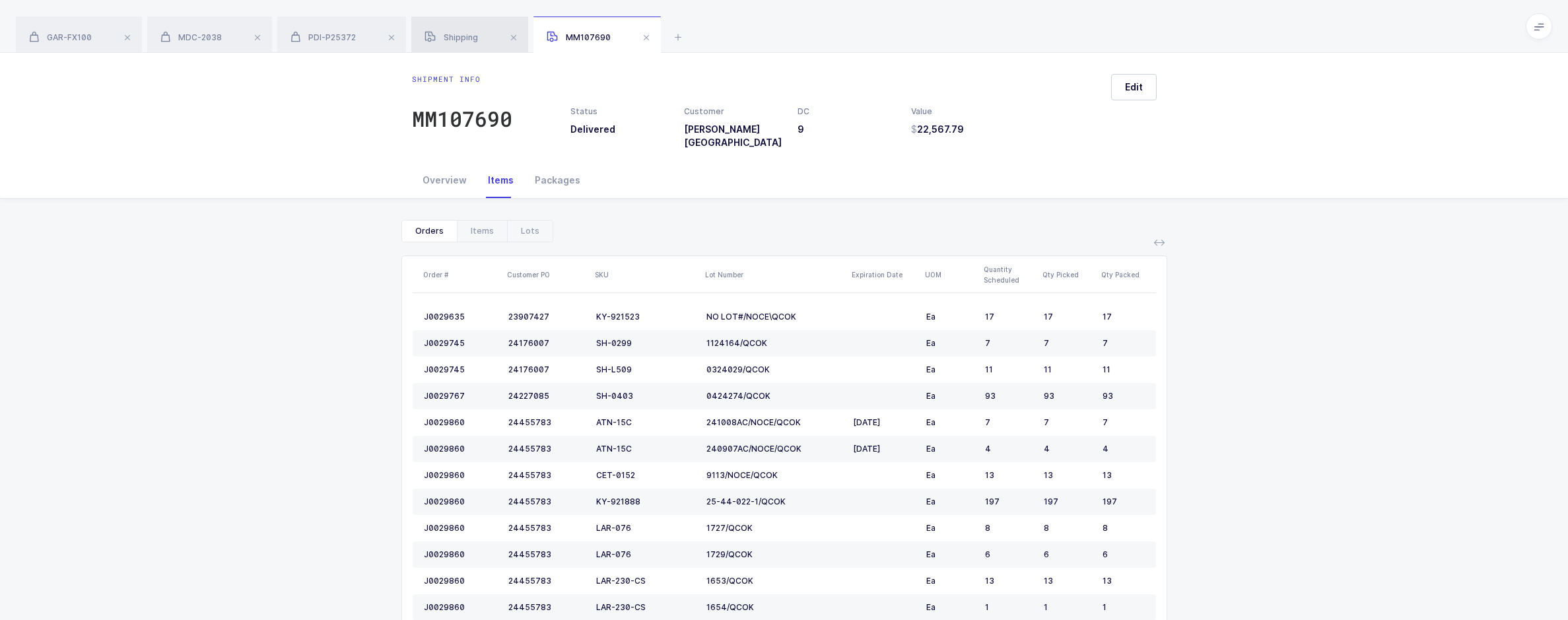
click at [475, 46] on div "Shipping" at bounding box center [470, 35] width 117 height 37
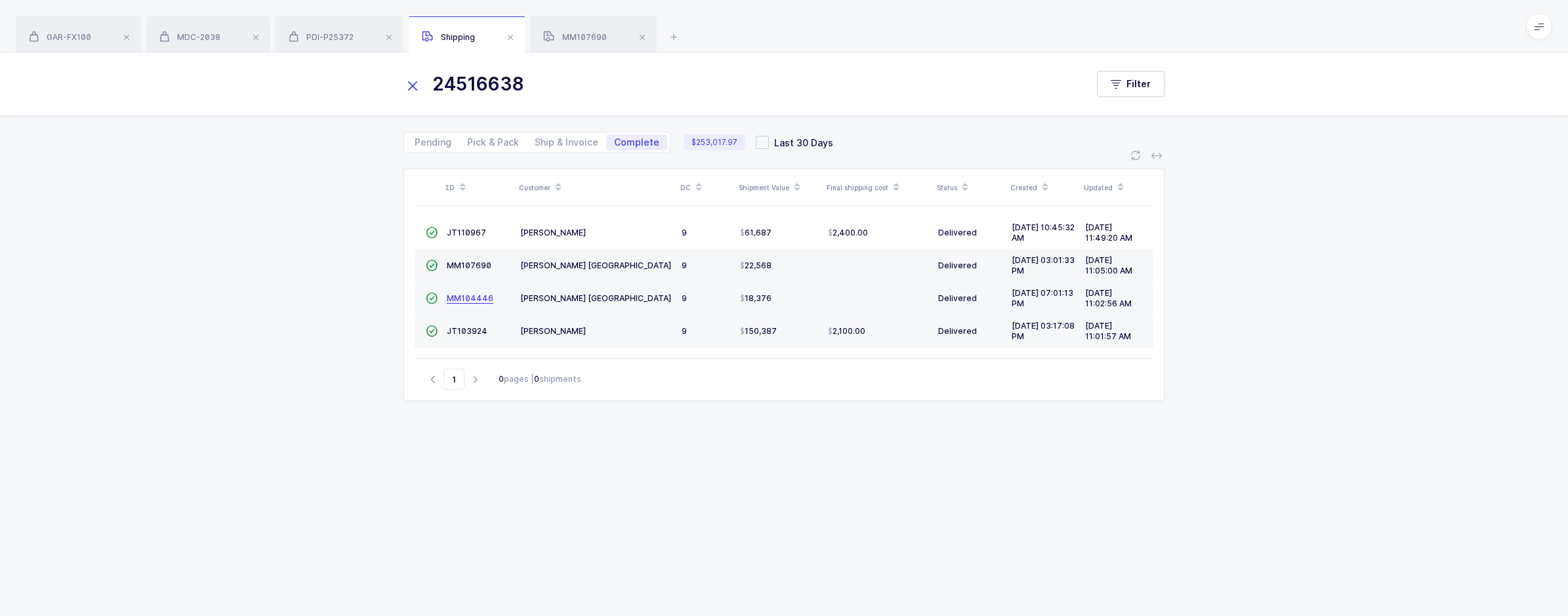
click at [473, 299] on span "MM104446" at bounding box center [470, 297] width 47 height 10
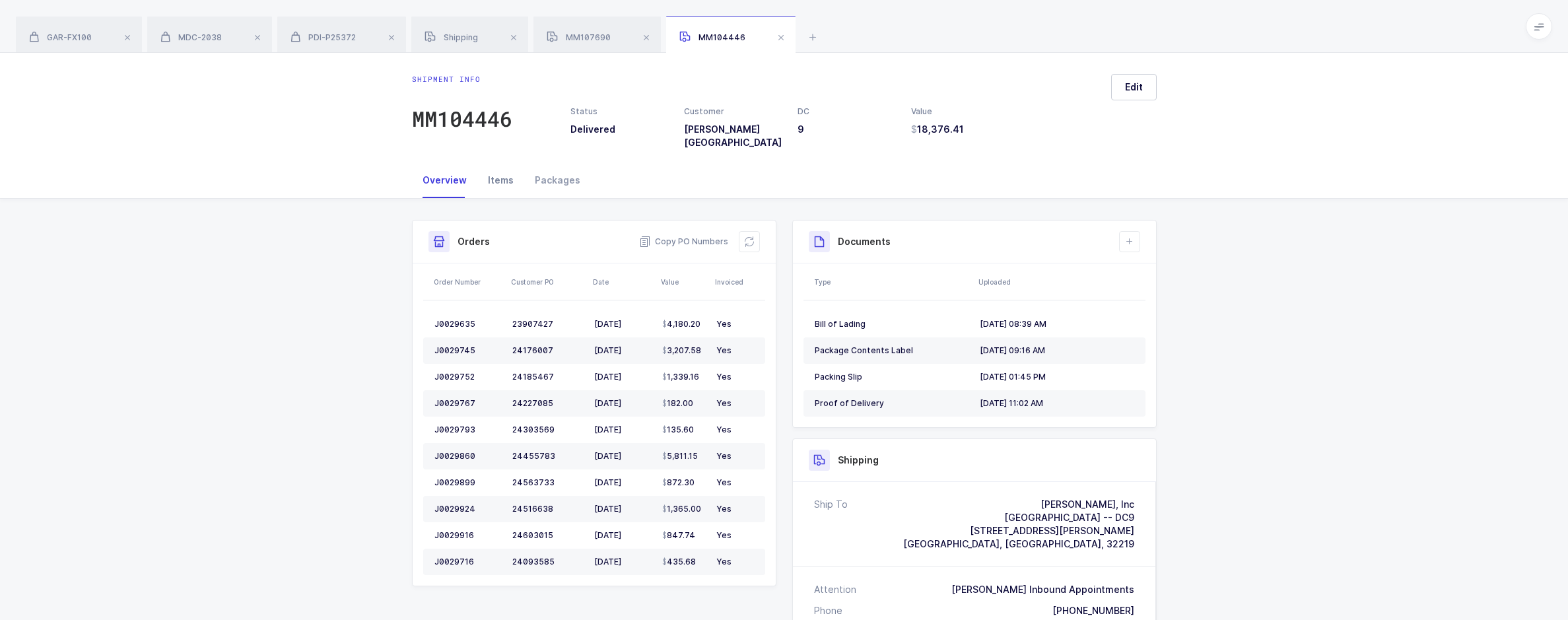
click at [493, 177] on div "Items" at bounding box center [501, 180] width 47 height 36
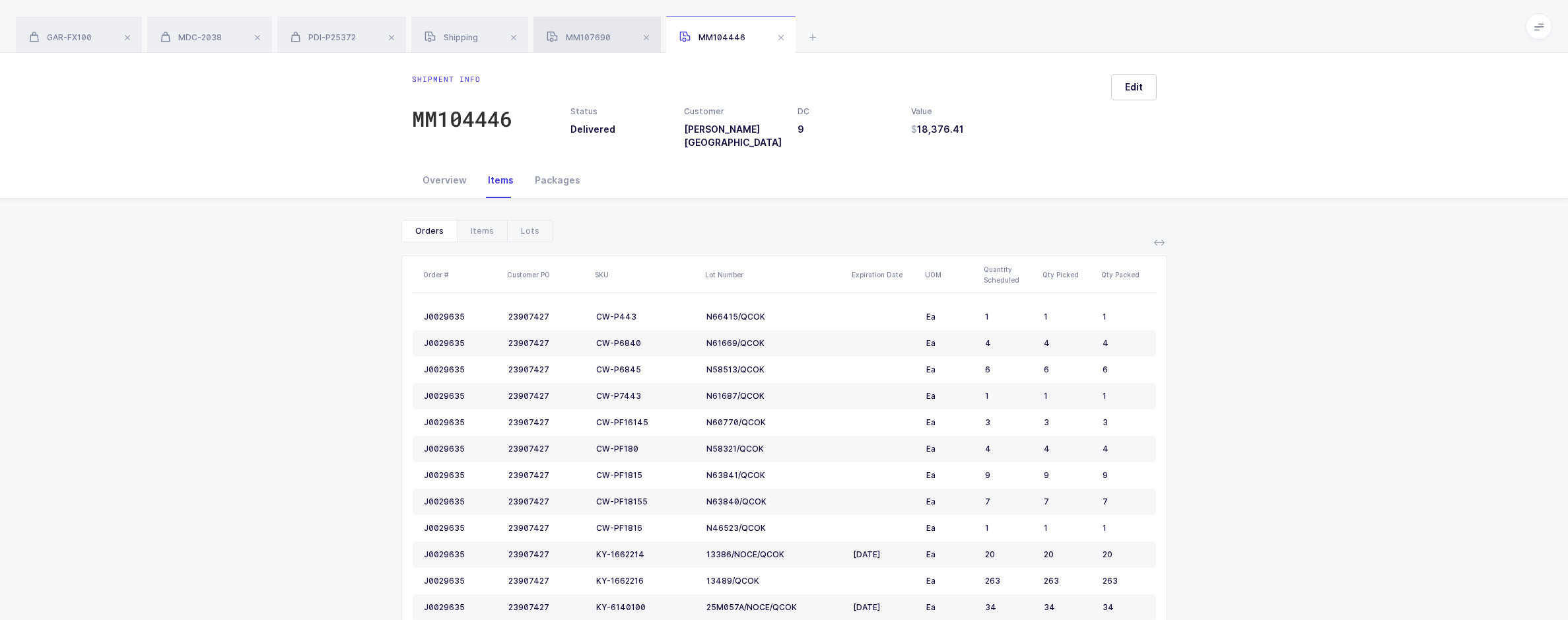
click at [593, 36] on span "MM107690" at bounding box center [579, 37] width 64 height 10
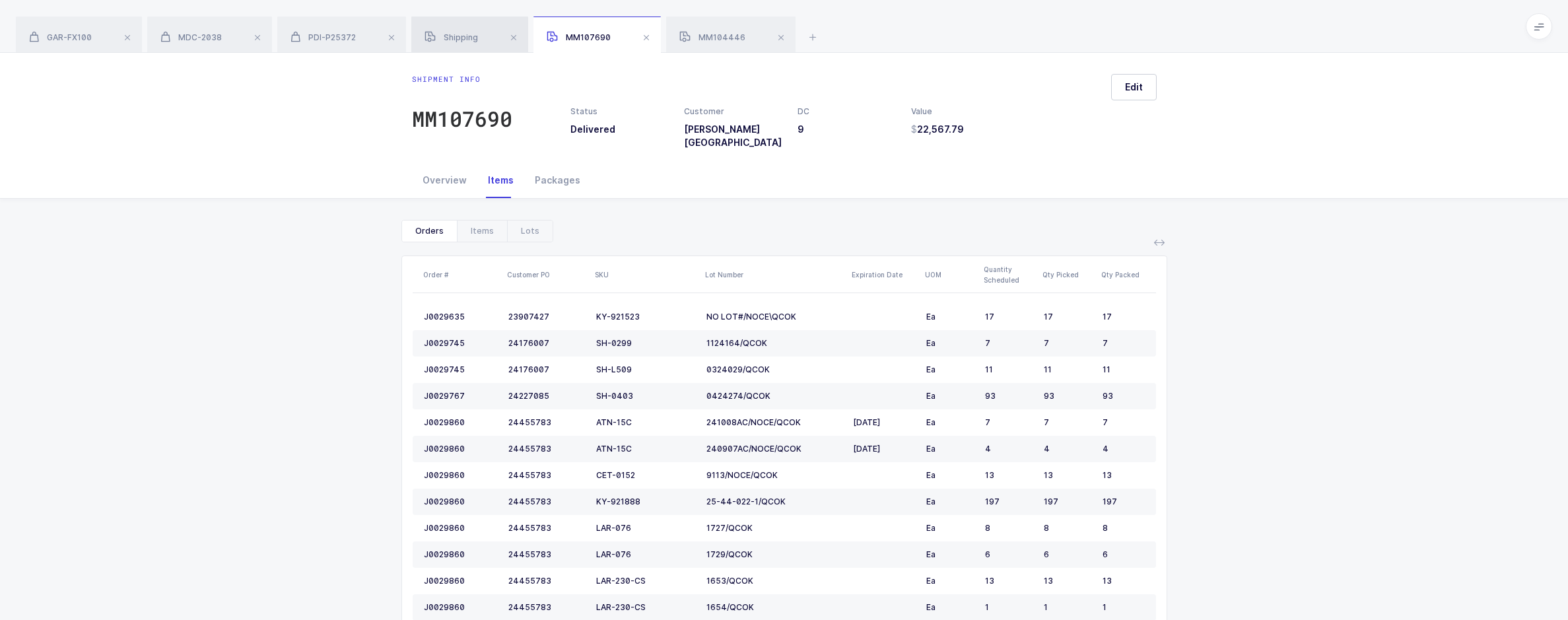
click at [487, 45] on div "Shipping" at bounding box center [470, 35] width 117 height 37
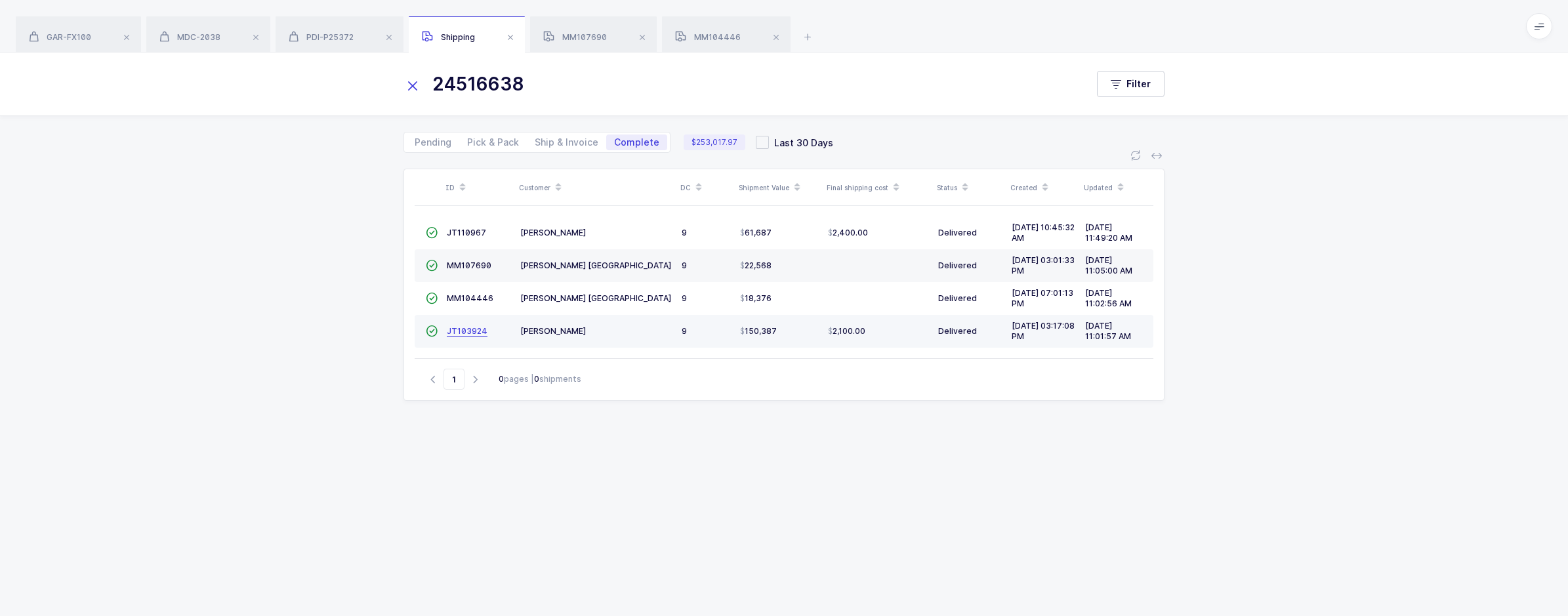
click at [474, 332] on span "JT103924" at bounding box center [467, 330] width 41 height 10
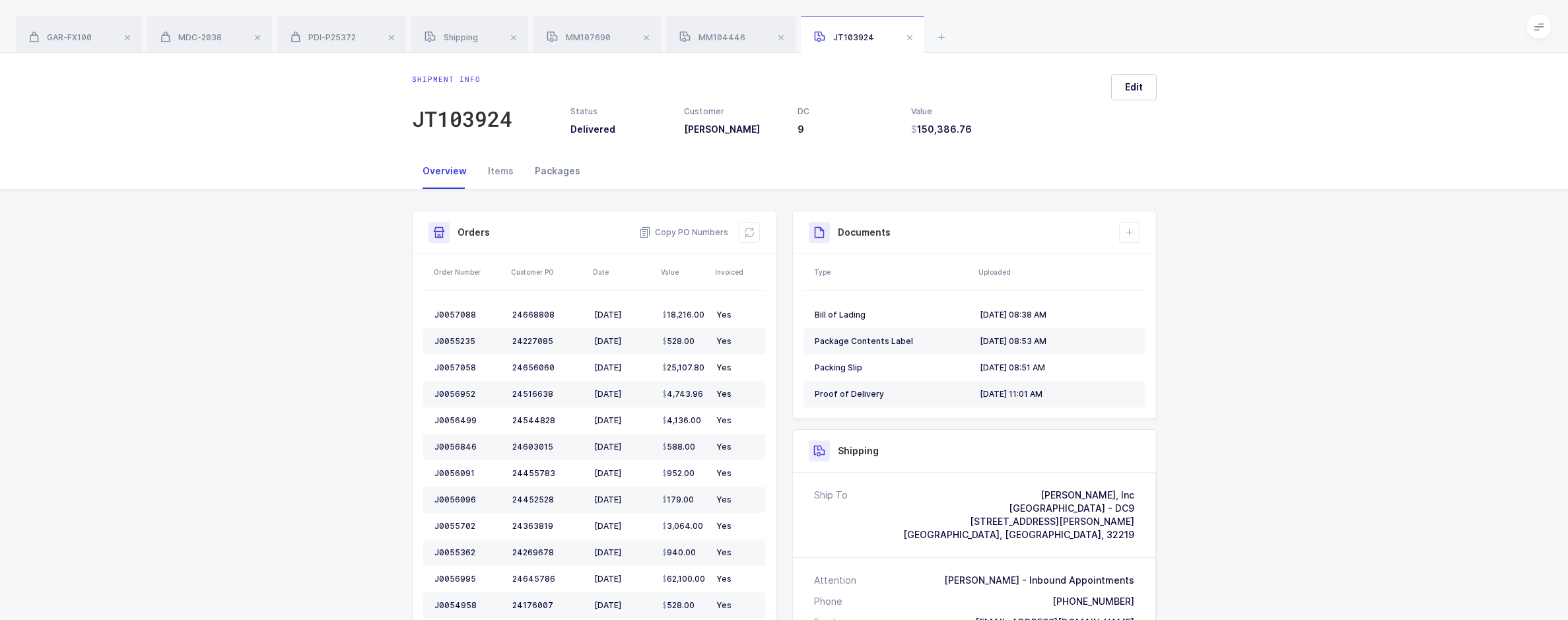
click at [552, 178] on div "Packages" at bounding box center [557, 171] width 67 height 36
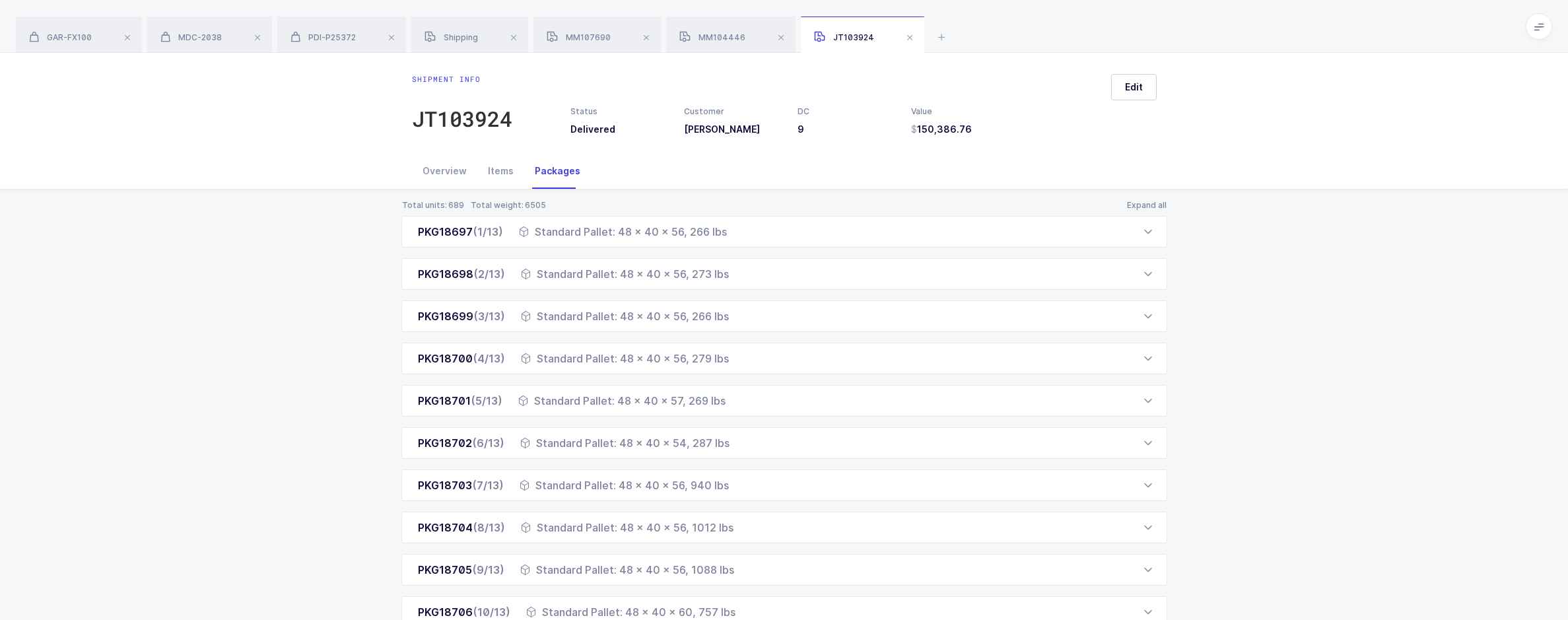
click at [1153, 210] on div "Total units: 689 Total weight: 6505 Expand all PKG18697 (1/13) Standard Pallet:…" at bounding box center [784, 477] width 766 height 555
click at [1152, 203] on button "Expand all" at bounding box center [1147, 206] width 41 height 11
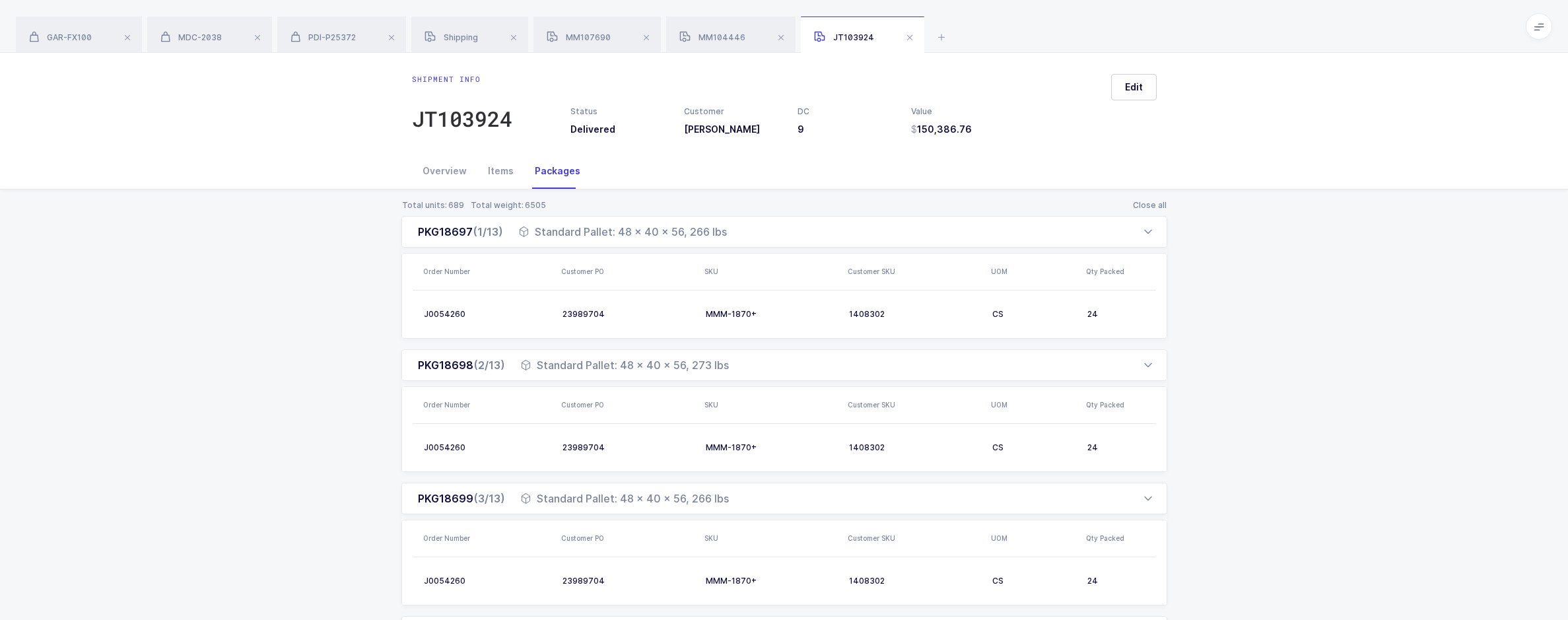
scroll to position [2628, 0]
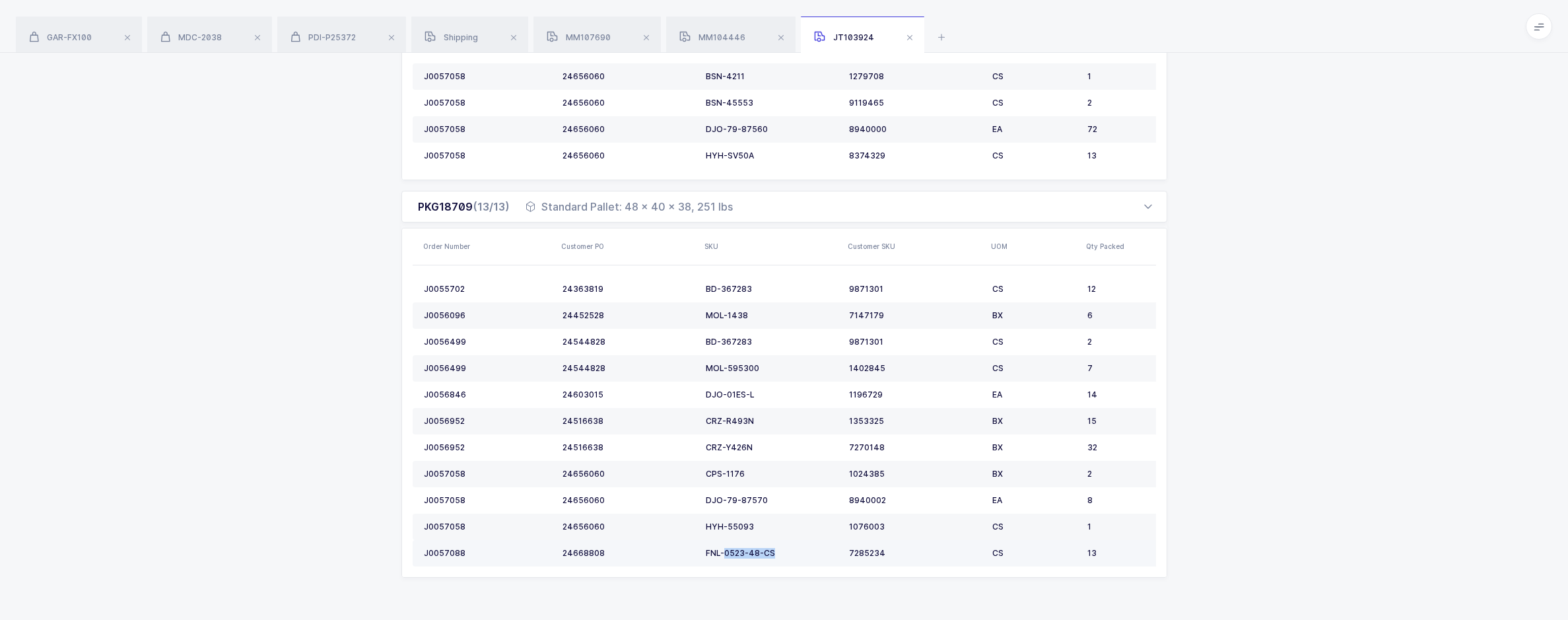
drag, startPoint x: 781, startPoint y: 554, endPoint x: 724, endPoint y: 554, distance: 57.0
click at [724, 554] on div "FNL-0523-48-CS" at bounding box center [772, 553] width 133 height 11
copy div "0523-48-CS"
drag, startPoint x: 777, startPoint y: 548, endPoint x: 703, endPoint y: 559, distance: 74.8
click at [703, 559] on td "FNL-0523-48-CS" at bounding box center [772, 553] width 144 height 26
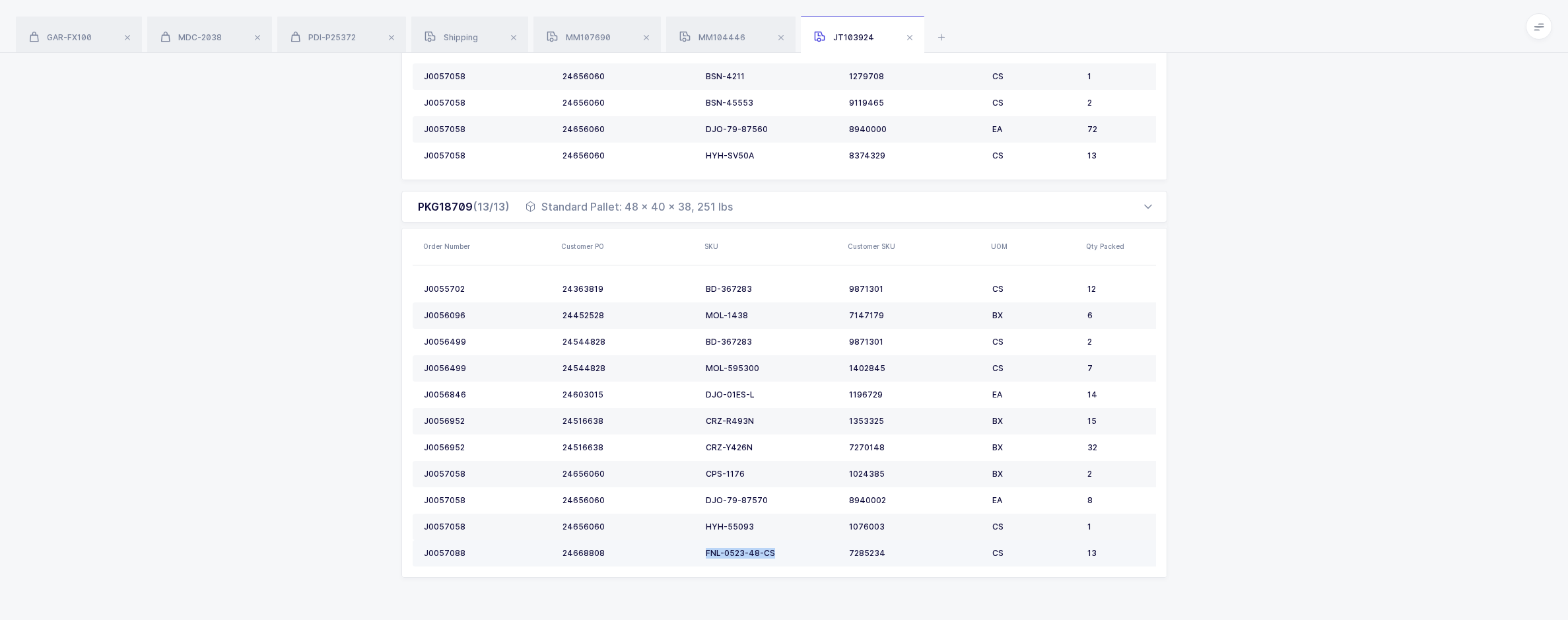
copy div "FNL-0523-48-CS"
click at [944, 32] on icon at bounding box center [942, 37] width 16 height 16
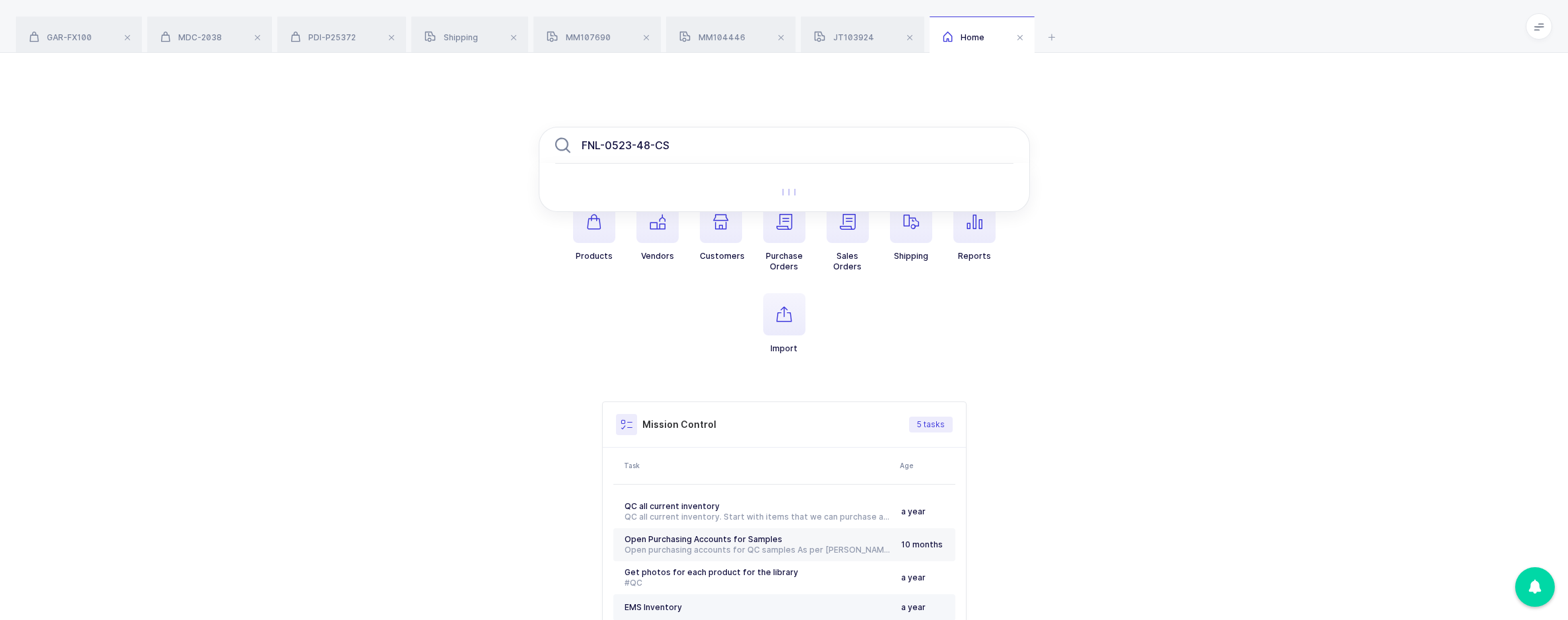
type input "FNL-0523-48-CS"
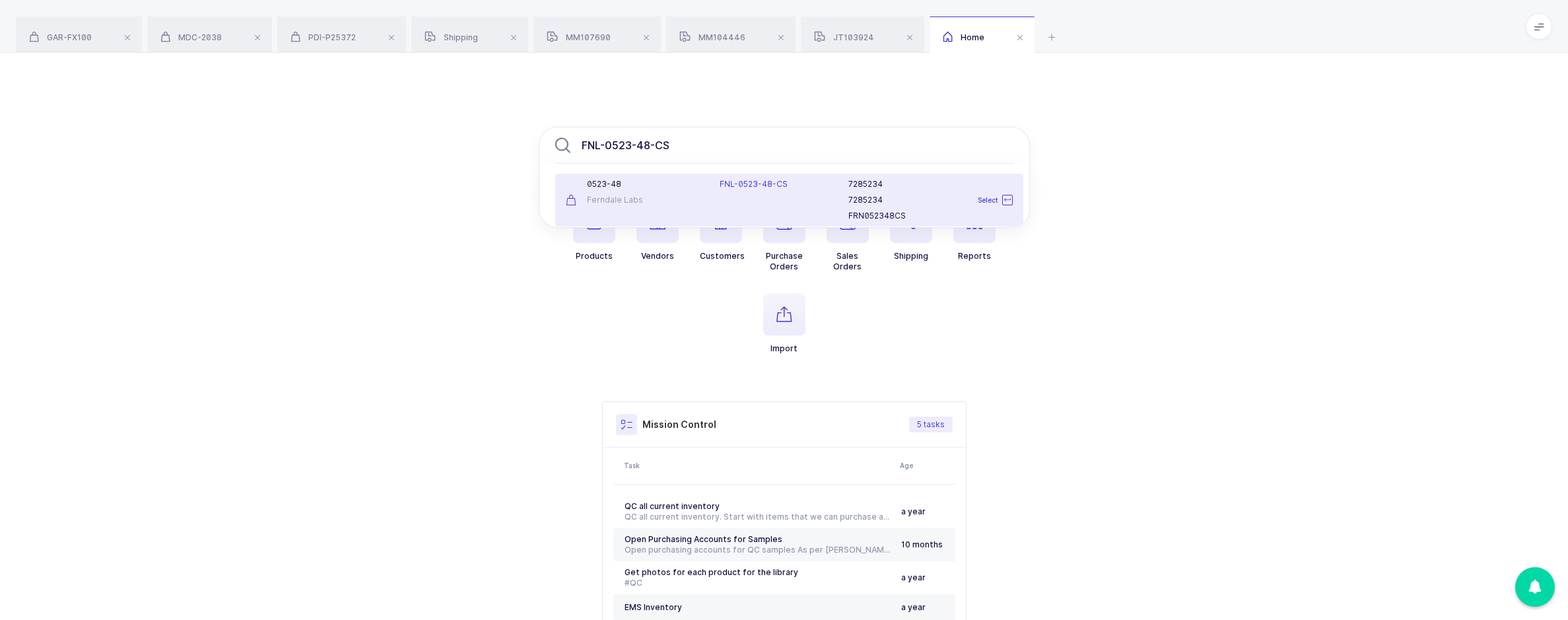
click at [1380, 332] on div "FNL-0523-48-CS 0523-48 Ferndale Labs FNL-0523-48-CS 7285234 7285234 FRN052348CS…" at bounding box center [784, 395] width 1568 height 685
click at [704, 153] on input "FNL-0523-48-CS" at bounding box center [784, 145] width 491 height 37
click at [700, 175] on li "0523-48 Ferndale Labs FNL-0523-48-CS 7285234 7285234 FRN052348CS Select" at bounding box center [790, 200] width 468 height 53
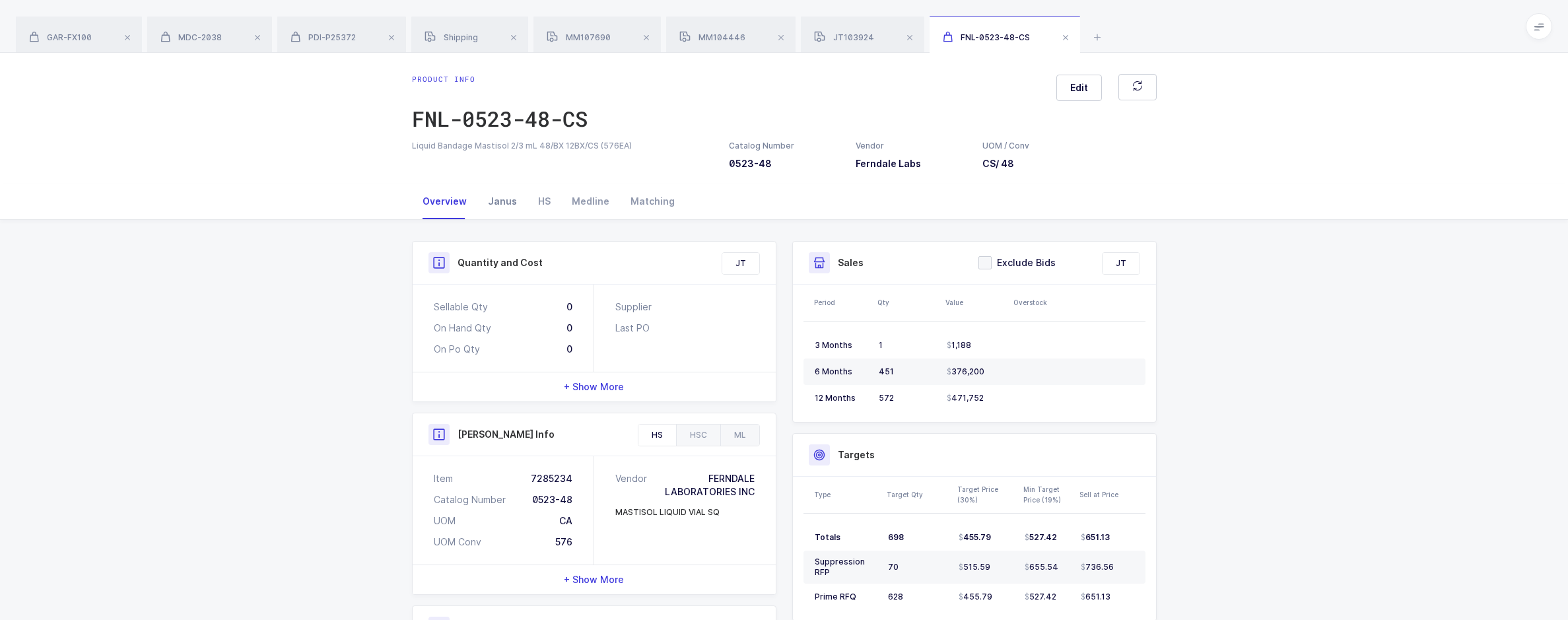
click at [499, 203] on div "Janus" at bounding box center [503, 202] width 50 height 36
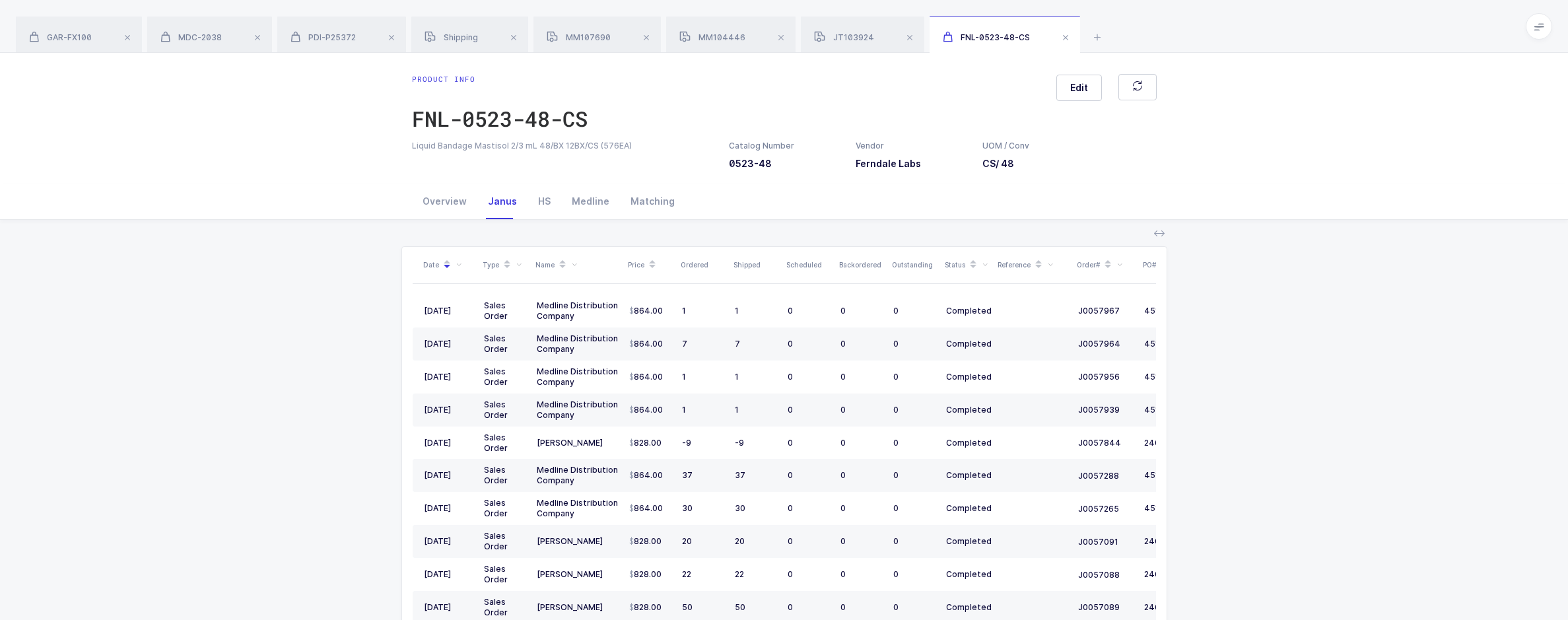
click at [1160, 236] on icon at bounding box center [1159, 233] width 11 height 11
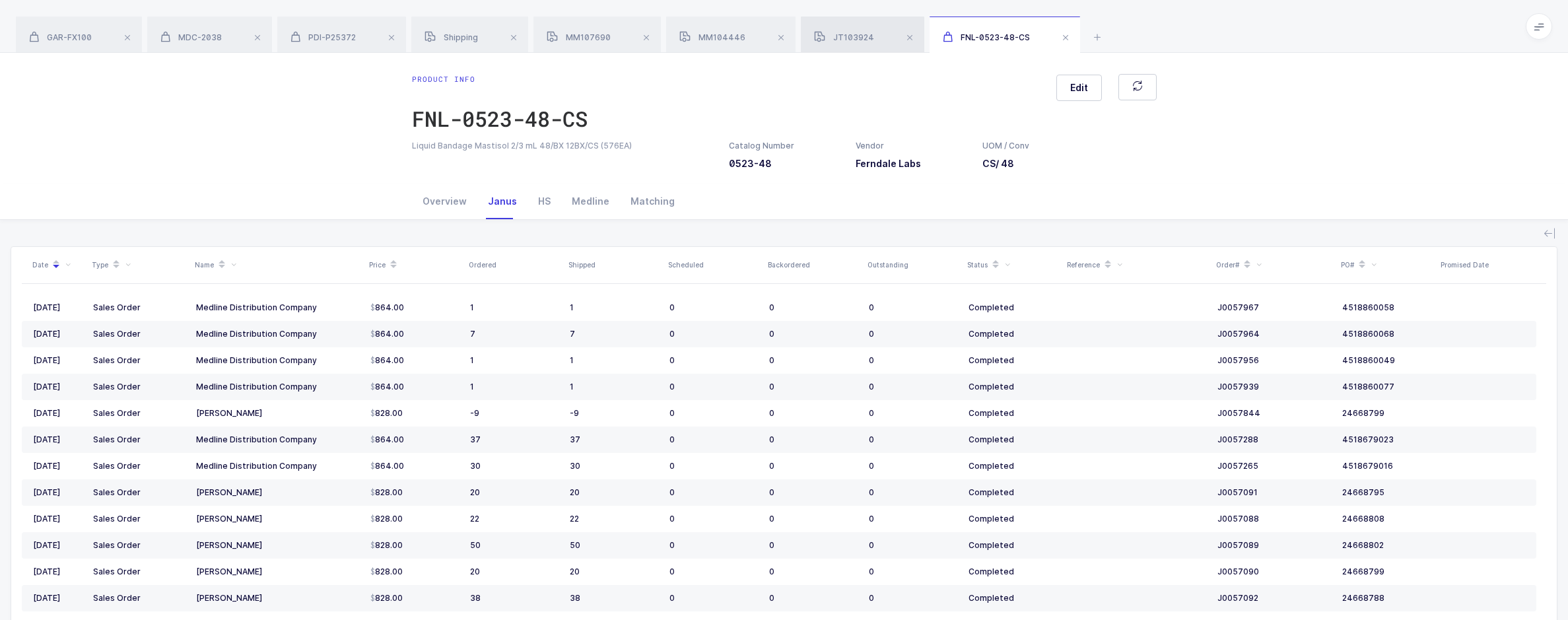
click at [829, 21] on div "JT103924" at bounding box center [862, 35] width 124 height 37
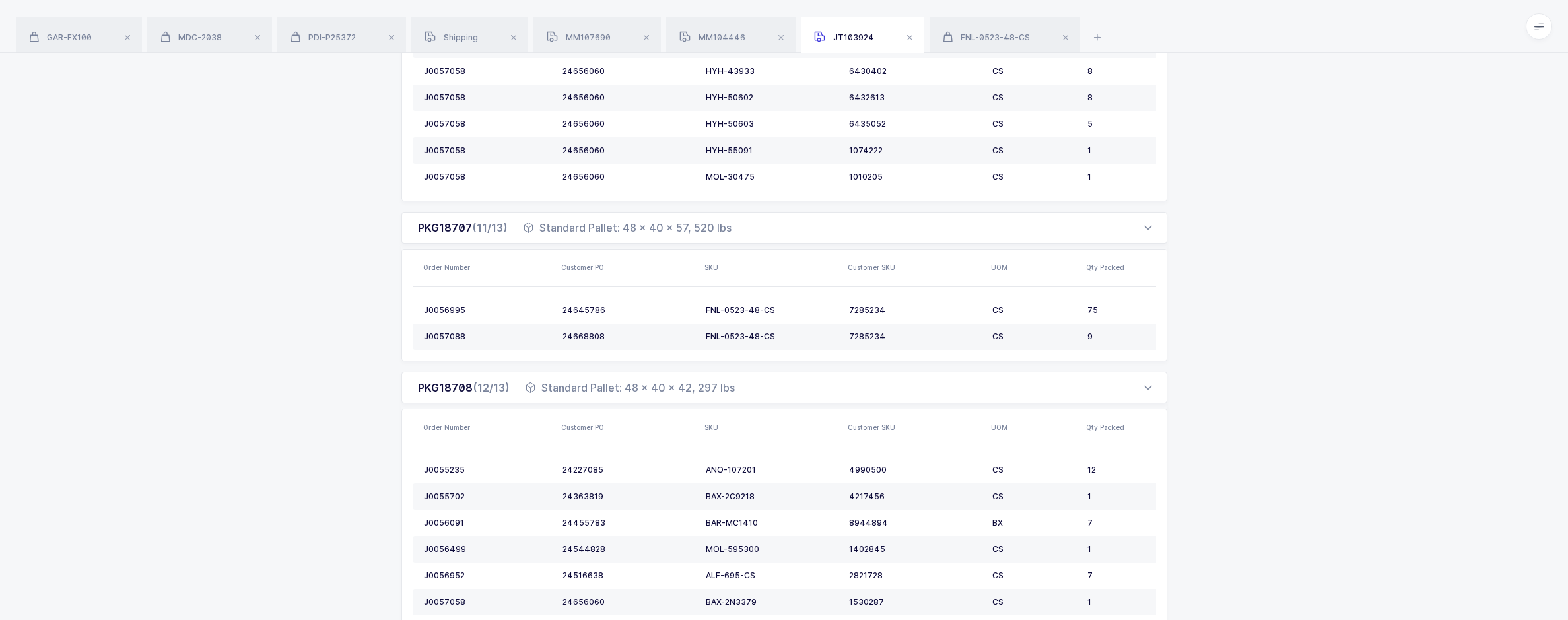
scroll to position [2628, 0]
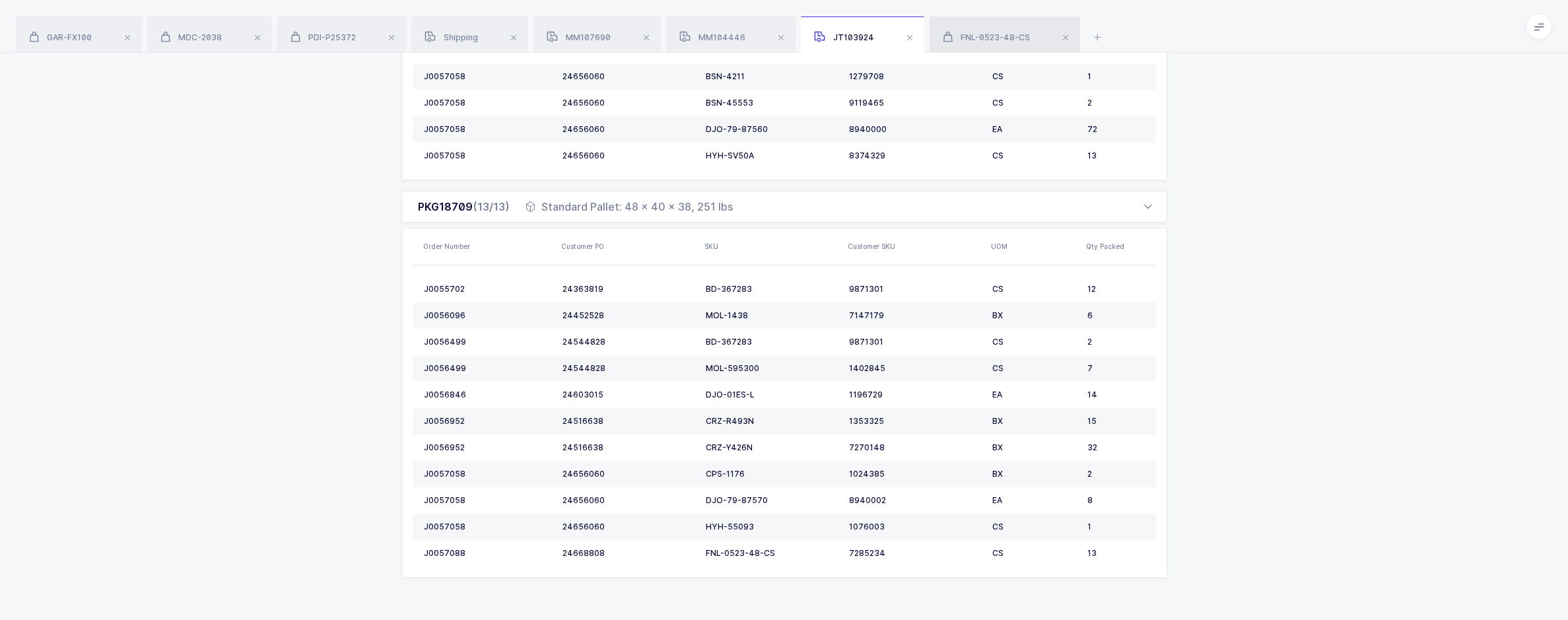
click at [1000, 26] on div "FNL-0523-48-CS" at bounding box center [1005, 35] width 151 height 37
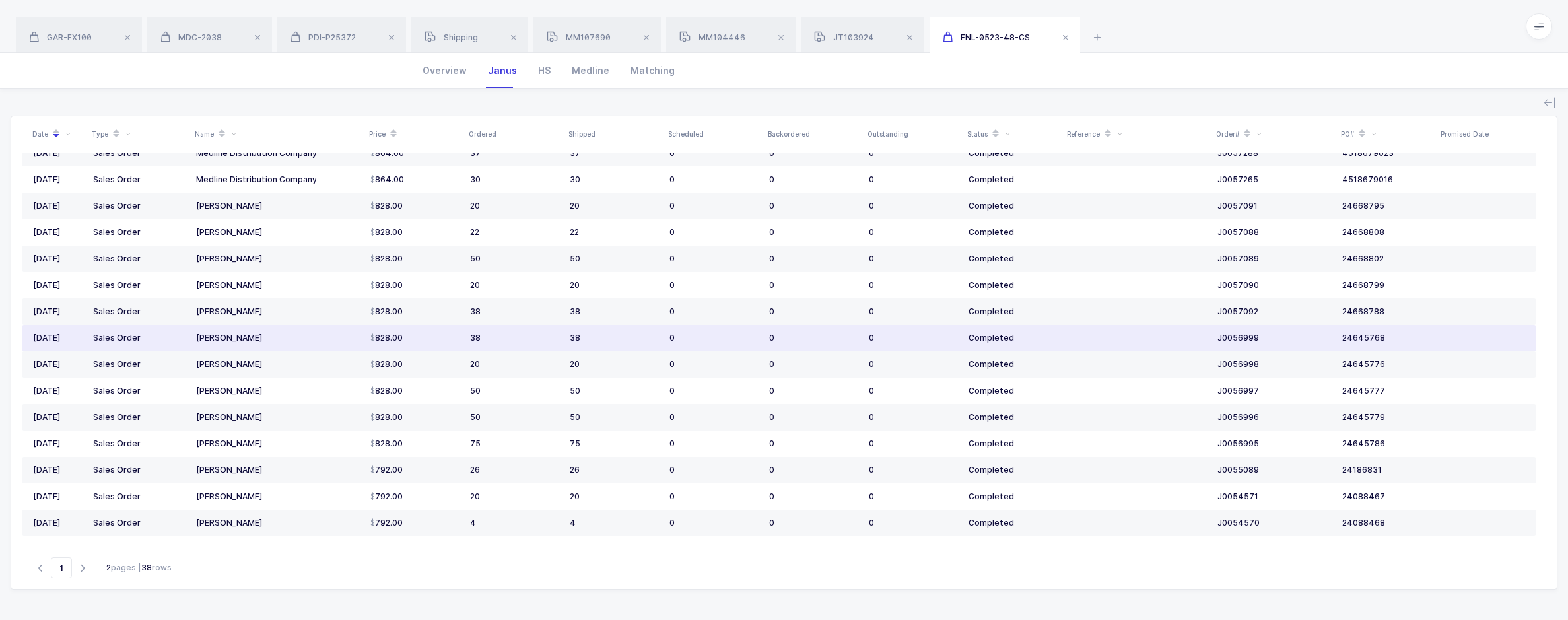
scroll to position [90, 0]
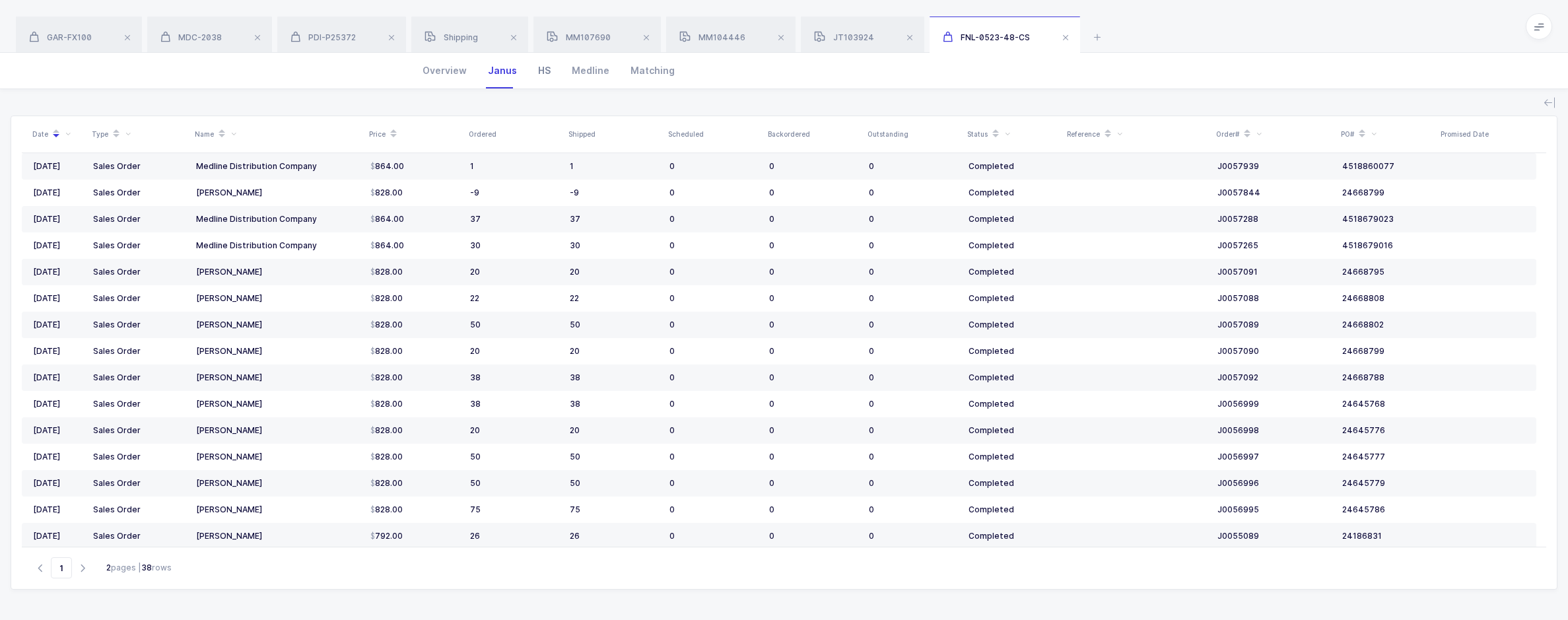
click at [544, 82] on div "HS" at bounding box center [544, 71] width 34 height 36
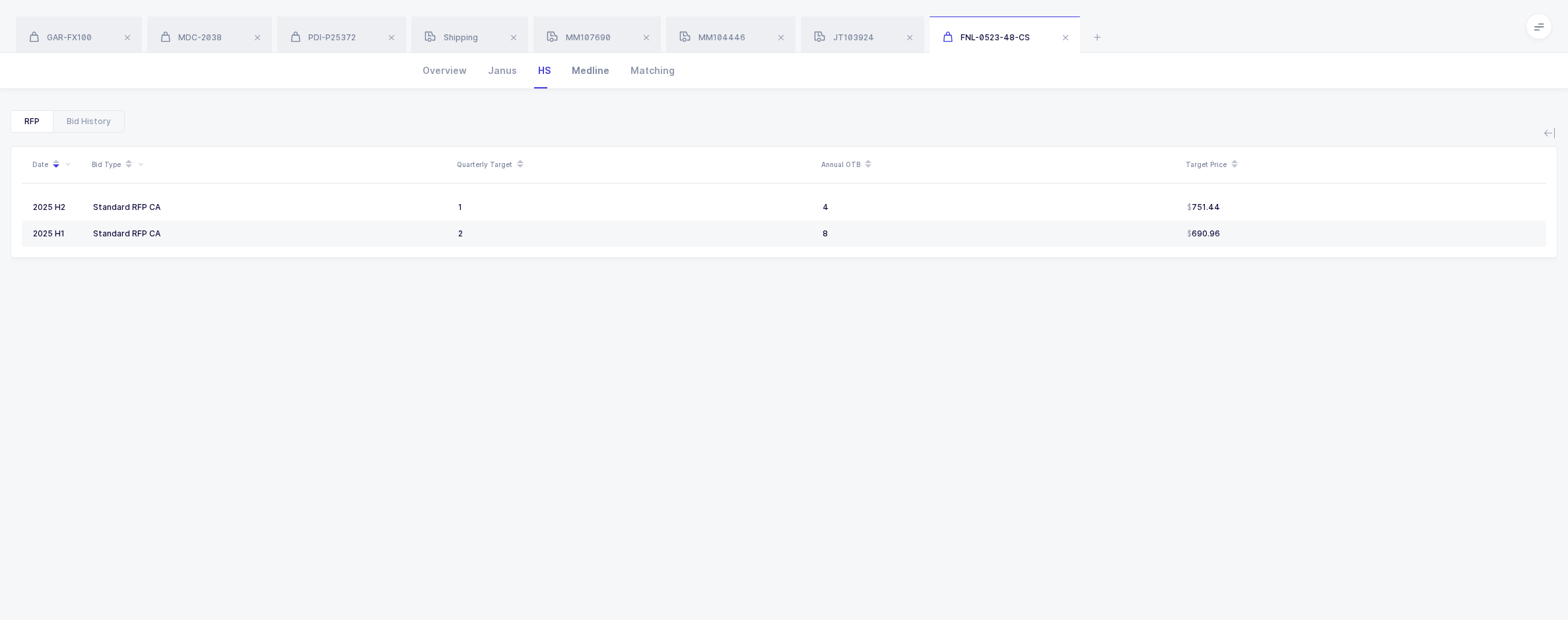
click at [581, 81] on div "Medline" at bounding box center [591, 71] width 59 height 36
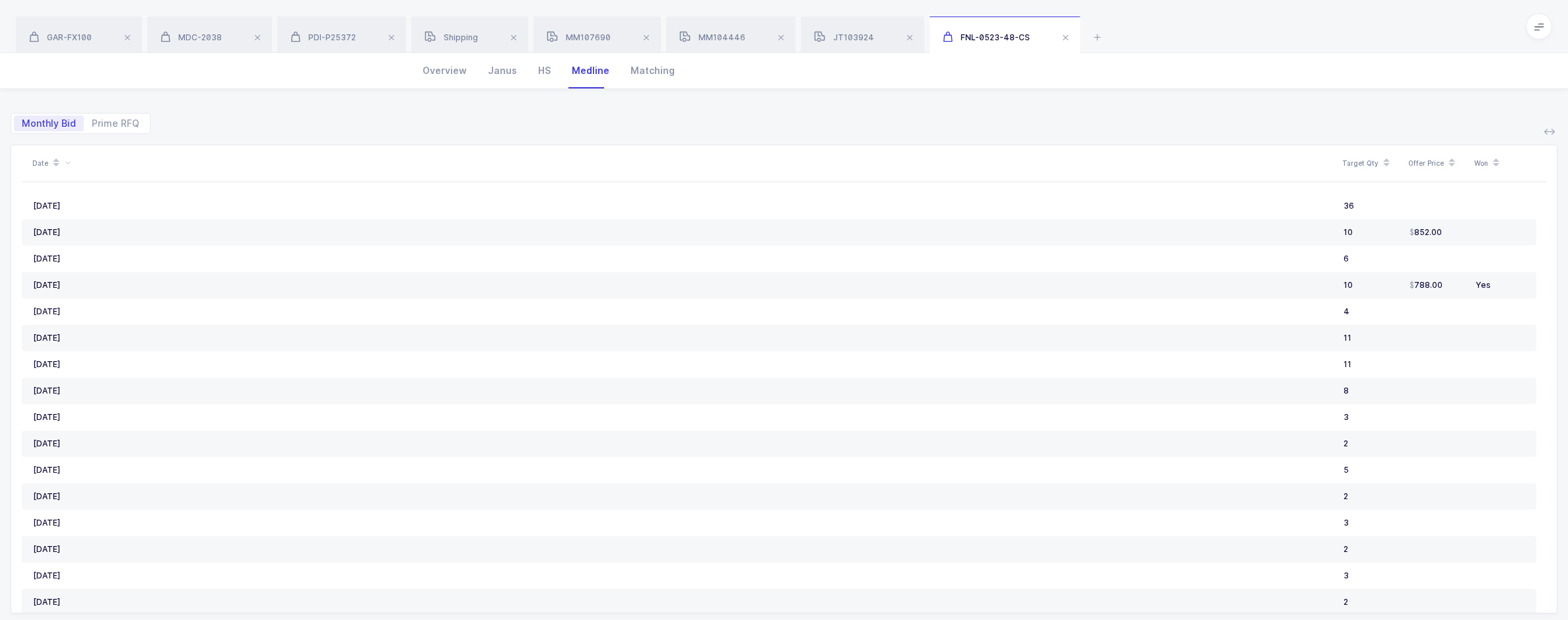
scroll to position [0, 0]
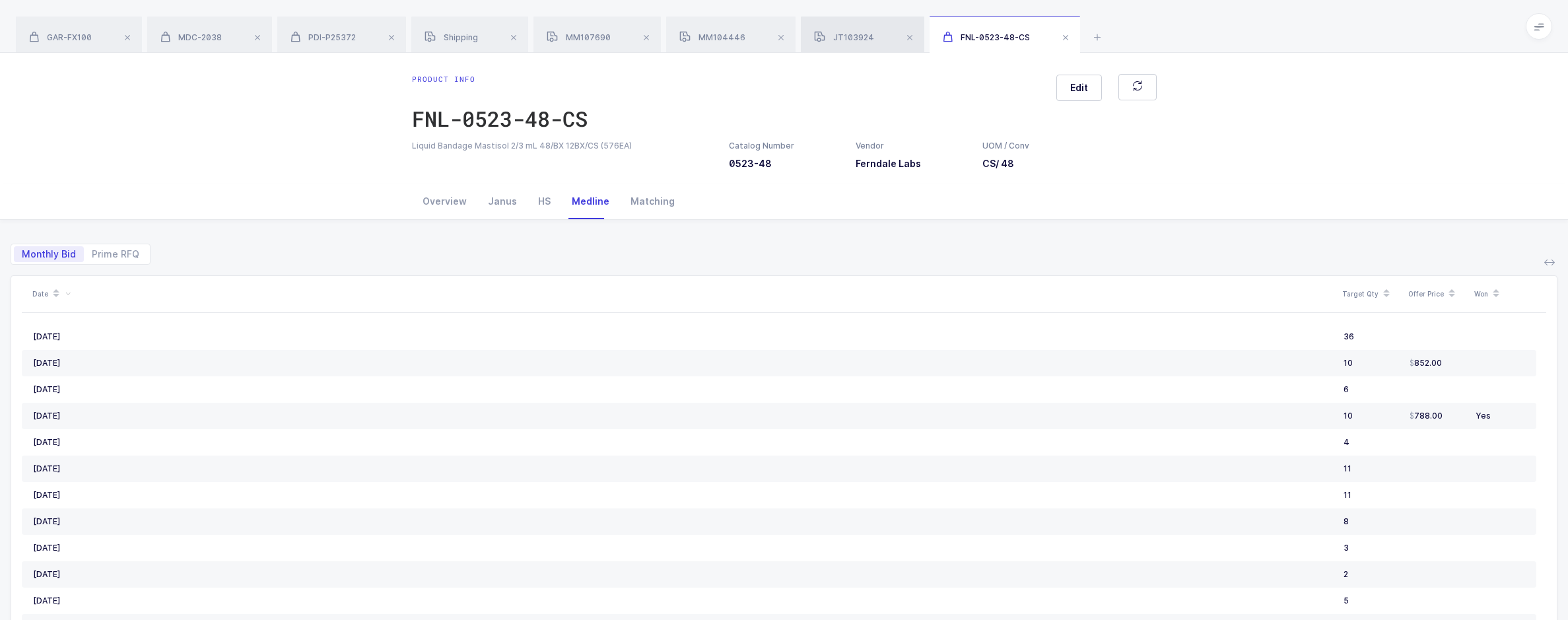
click at [839, 32] on span "JT103924" at bounding box center [844, 37] width 60 height 10
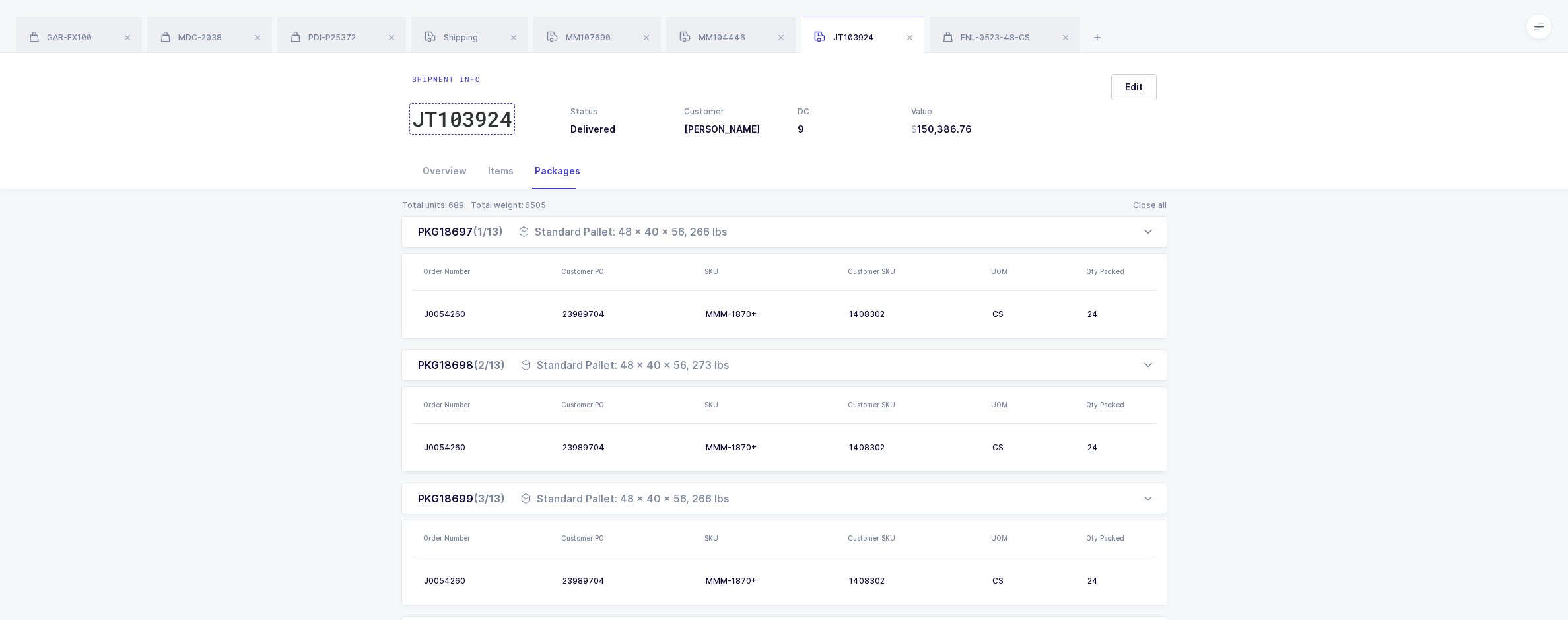
click at [483, 115] on div "JT103924" at bounding box center [462, 119] width 101 height 26
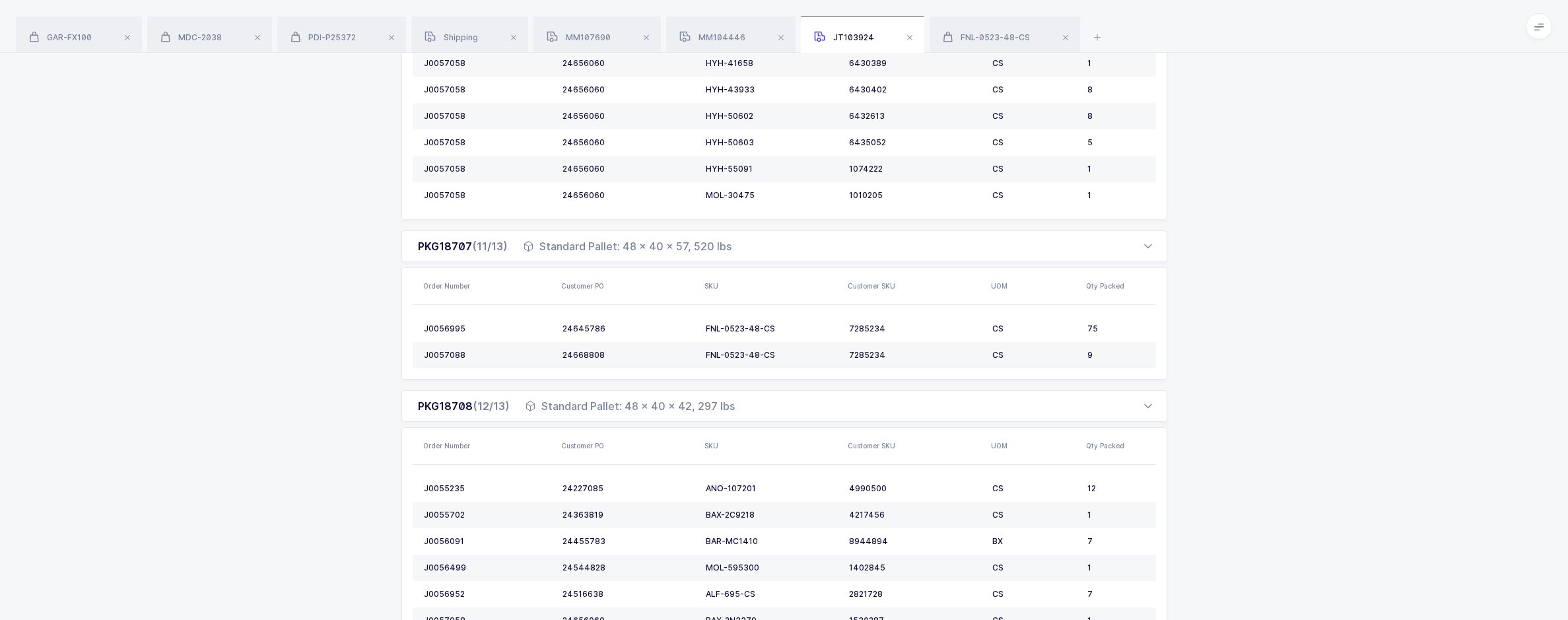
scroll to position [2628, 0]
